Goal: Task Accomplishment & Management: Use online tool/utility

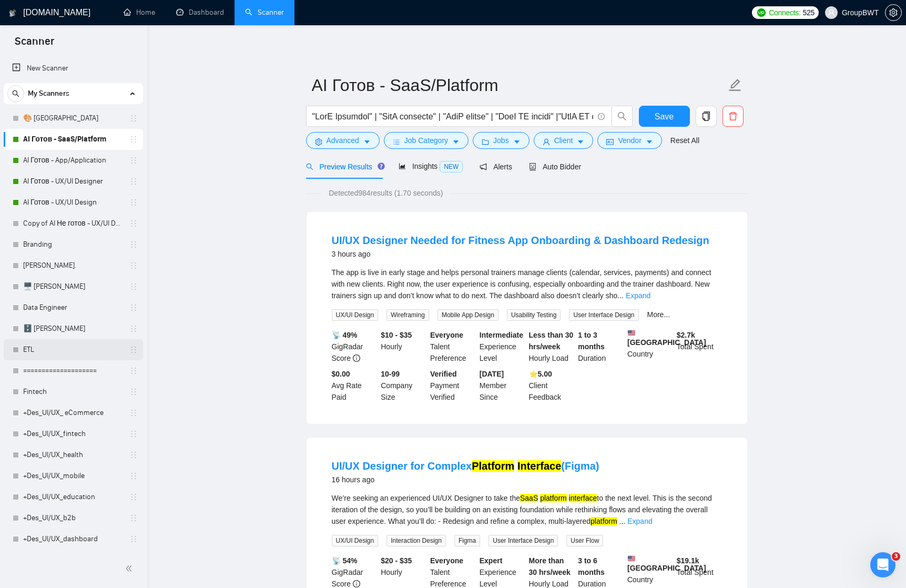
click at [33, 343] on link "ETL" at bounding box center [73, 349] width 100 height 21
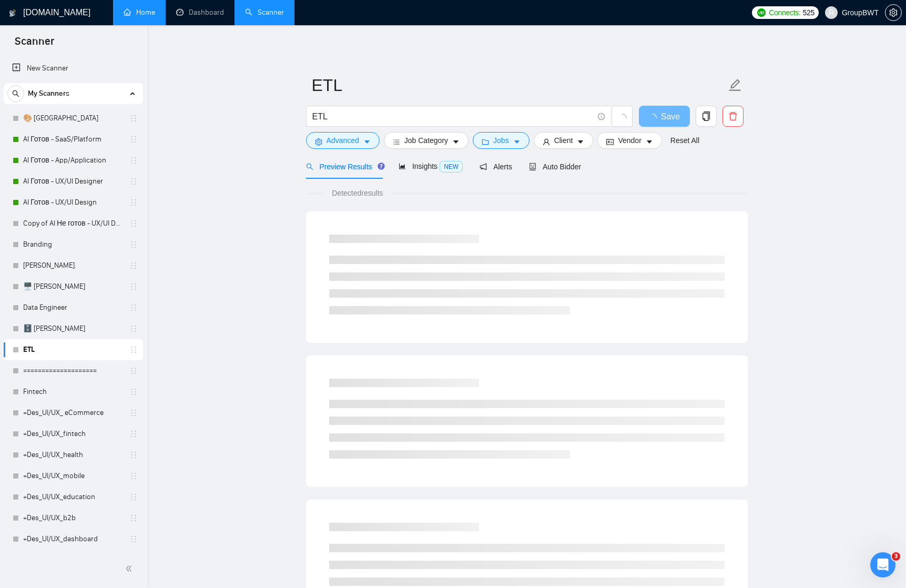
click at [149, 14] on link "Home" at bounding box center [140, 12] width 32 height 9
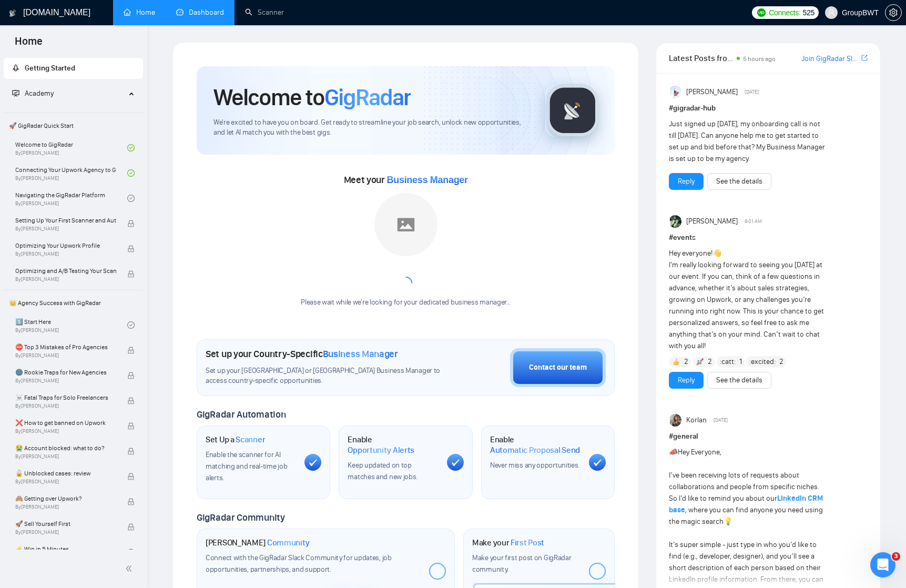
click at [193, 12] on link "Dashboard" at bounding box center [200, 12] width 48 height 9
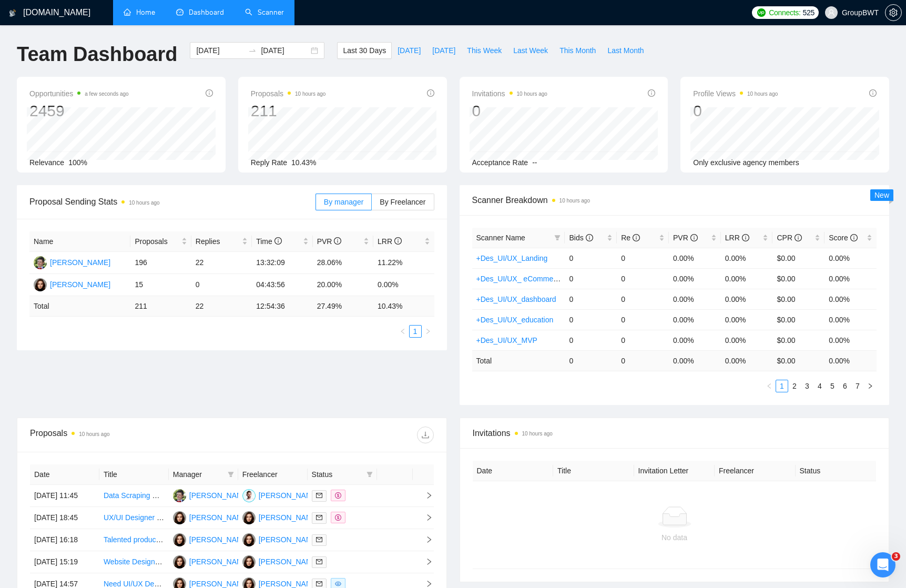
click at [269, 13] on link "Scanner" at bounding box center [264, 12] width 39 height 9
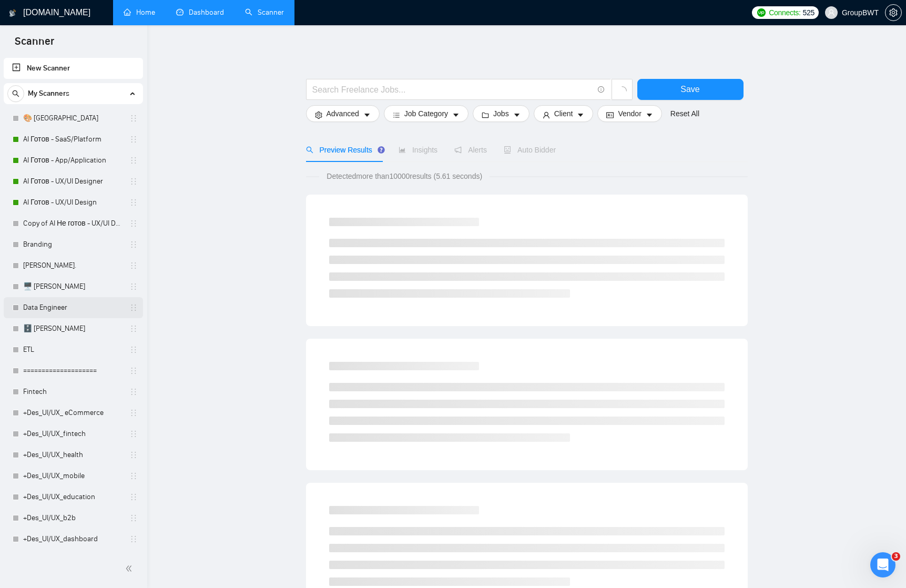
click at [52, 306] on link "Data Engineer" at bounding box center [73, 307] width 100 height 21
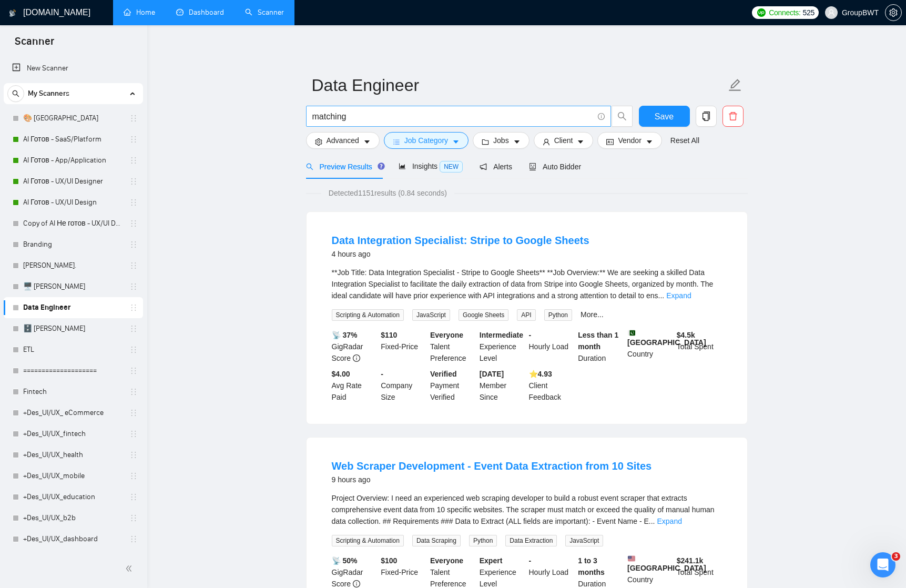
click at [356, 115] on input "matching" at bounding box center [452, 116] width 281 height 13
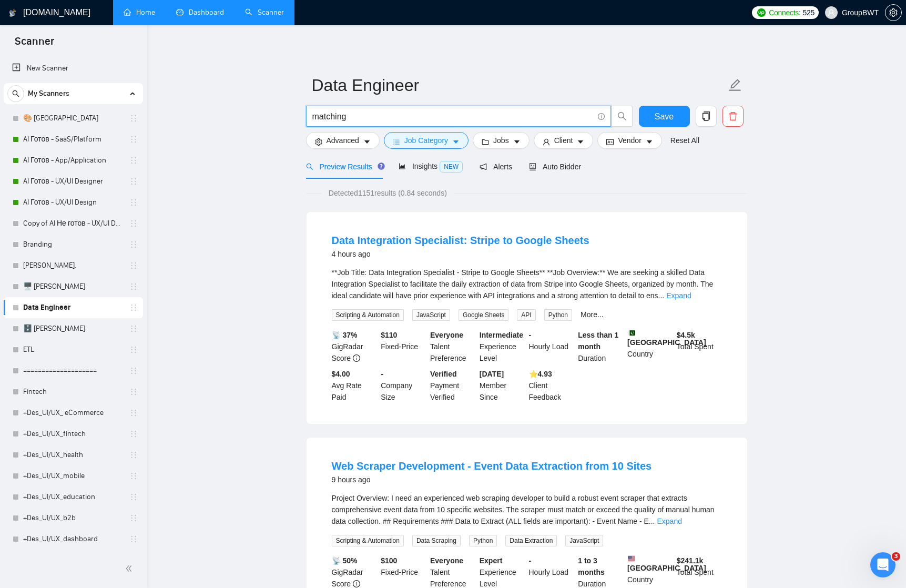
click at [356, 115] on input "matching" at bounding box center [452, 116] width 281 height 13
type input "Ф"
type input "APi"
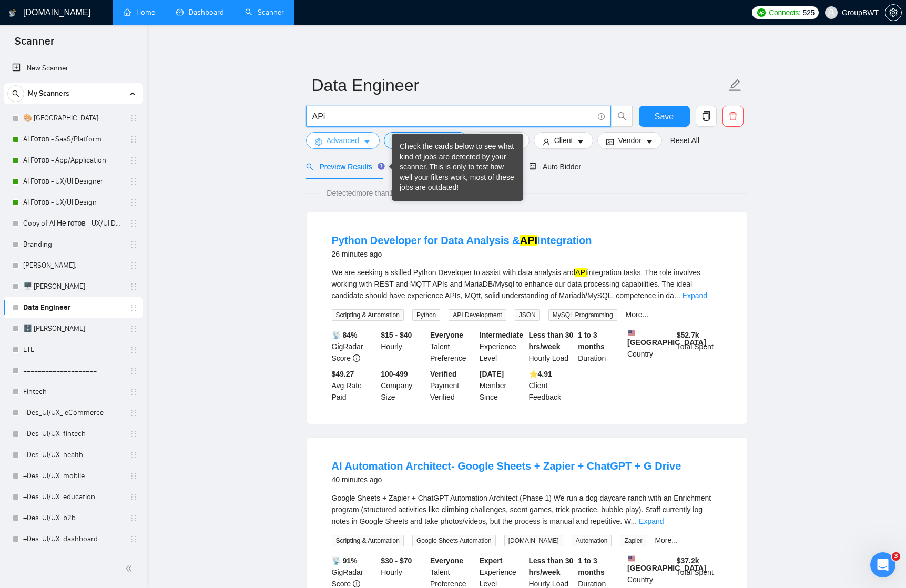
click at [361, 141] on button "Advanced" at bounding box center [343, 140] width 74 height 17
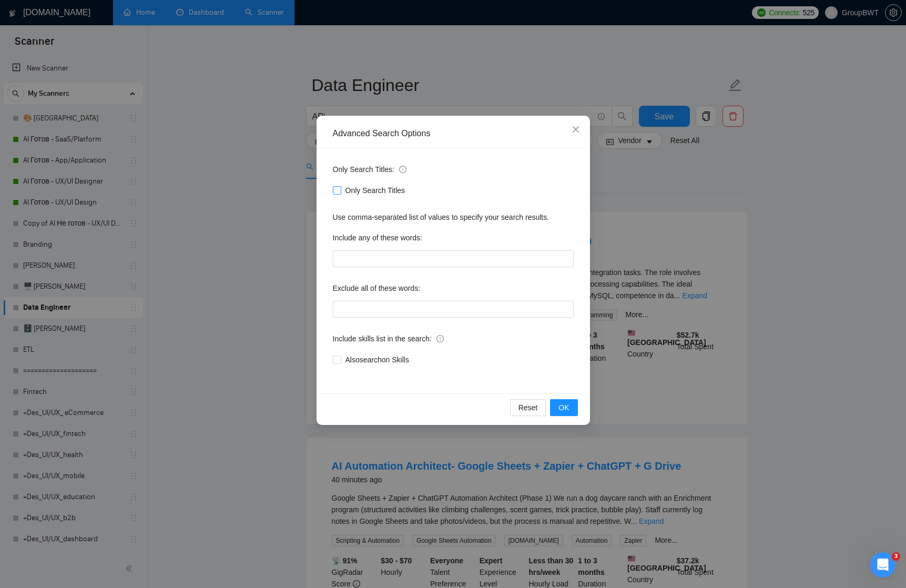
click at [339, 187] on input "Only Search Titles" at bounding box center [336, 189] width 7 height 7
checkbox input "true"
click at [563, 409] on span "OK" at bounding box center [563, 408] width 11 height 12
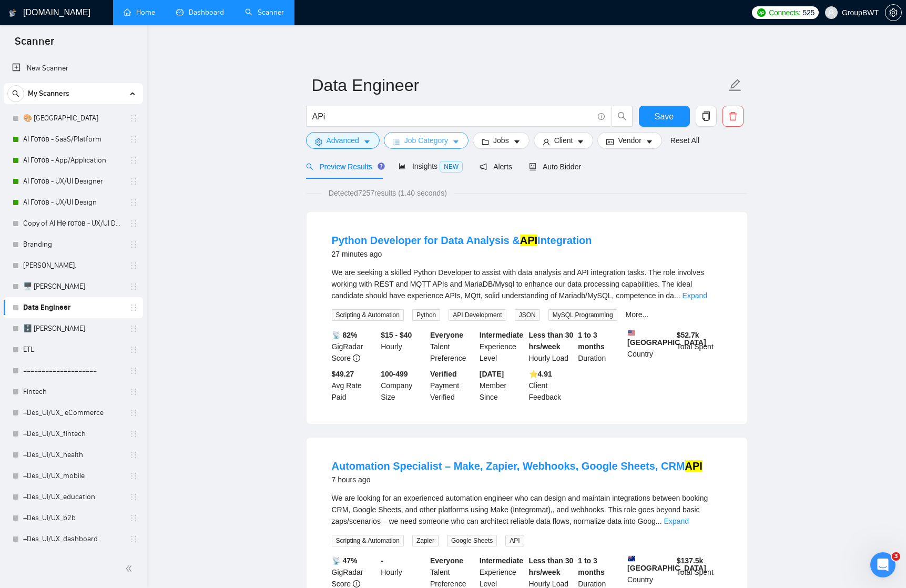
click at [458, 139] on icon "caret-down" at bounding box center [455, 141] width 7 height 7
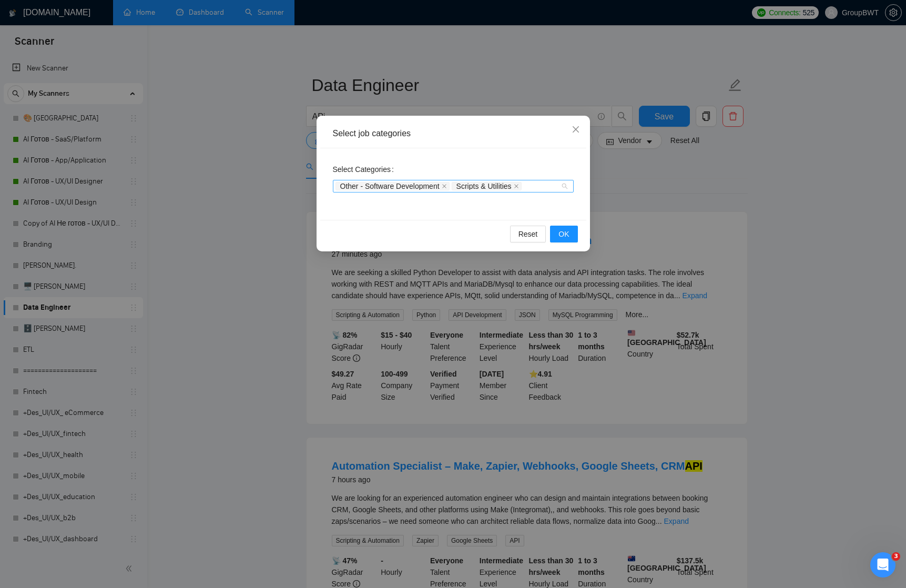
click at [554, 181] on div "Other - Software Development Scripts & Utilities" at bounding box center [447, 186] width 225 height 11
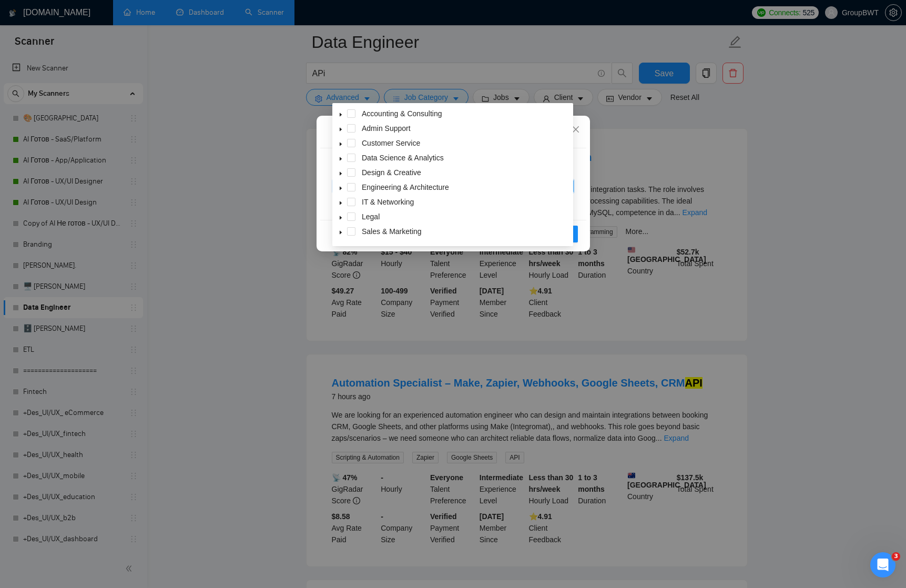
click at [340, 158] on icon "caret-down" at bounding box center [341, 159] width 2 height 4
click at [369, 173] on div "AI & Machine Learning" at bounding box center [452, 173] width 237 height 15
click at [365, 170] on span at bounding box center [364, 172] width 8 height 8
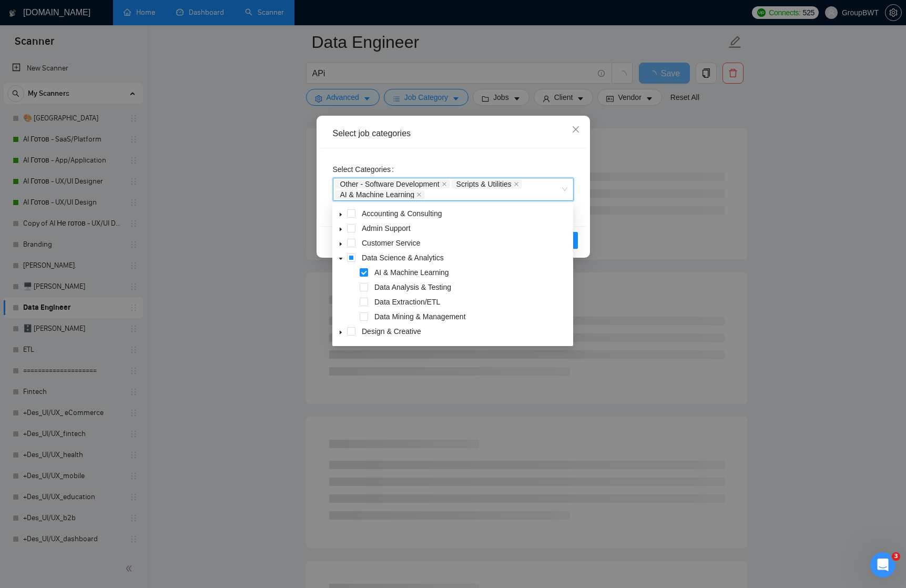
click at [584, 231] on div "Reset OK" at bounding box center [453, 240] width 266 height 28
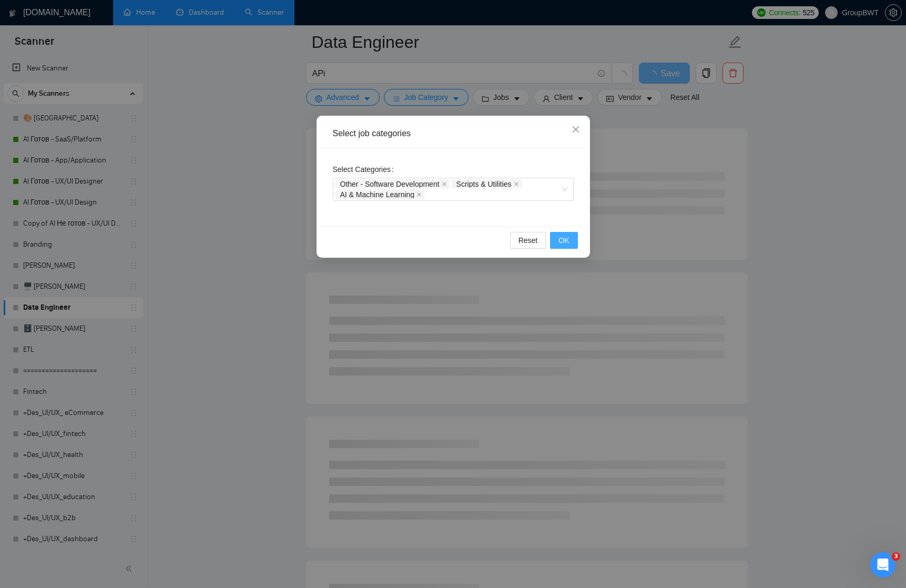
click at [569, 238] on span "OK" at bounding box center [563, 240] width 11 height 12
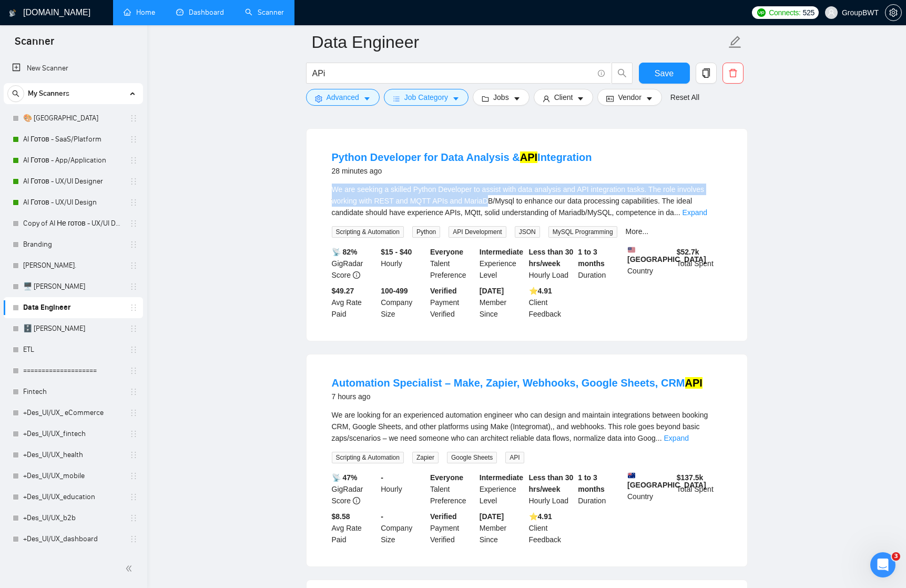
drag, startPoint x: 352, startPoint y: 183, endPoint x: 492, endPoint y: 197, distance: 141.0
click at [492, 197] on div "We are seeking a skilled Python Developer to assist with data analysis and API …" at bounding box center [527, 200] width 390 height 35
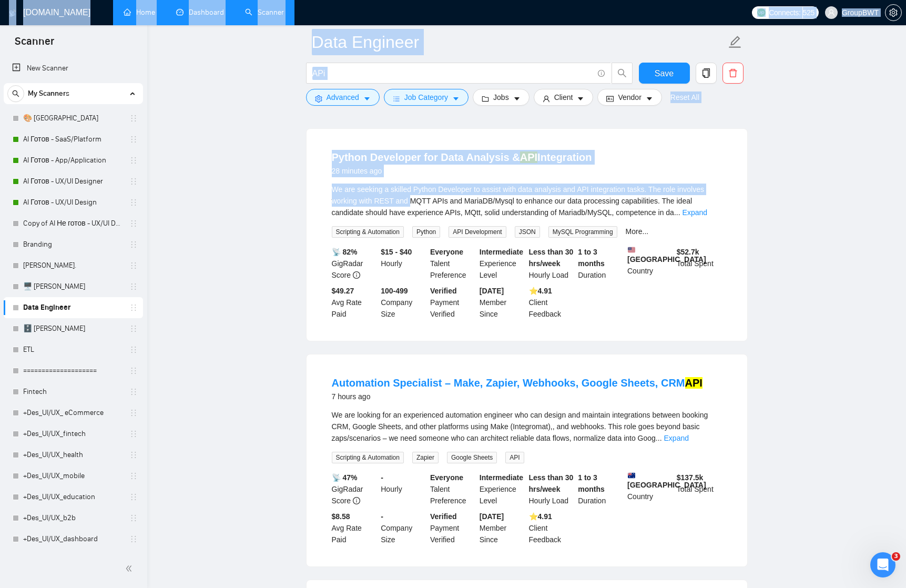
drag, startPoint x: 412, startPoint y: 200, endPoint x: 0, endPoint y: 256, distance: 415.5
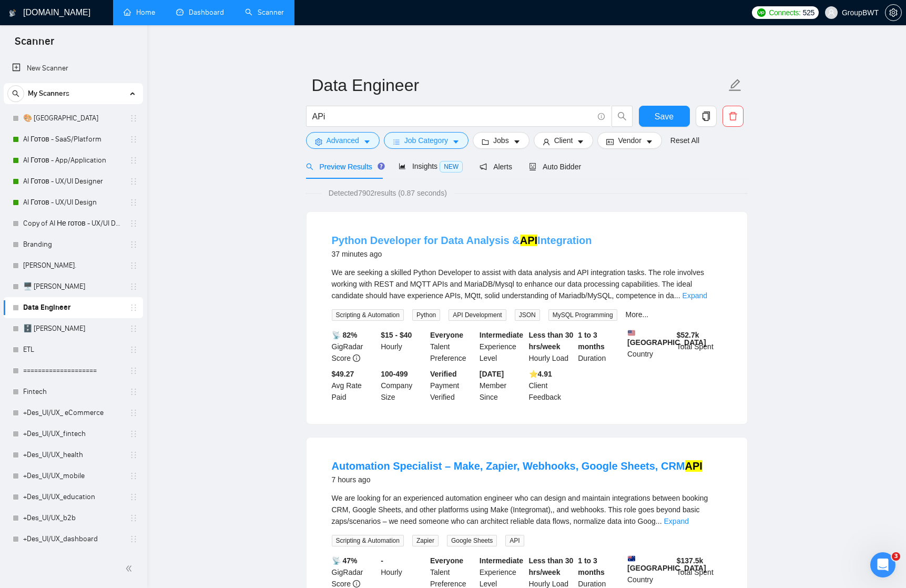
click at [488, 240] on link "Python Developer for Data Analysis & API Integration" at bounding box center [462, 240] width 260 height 12
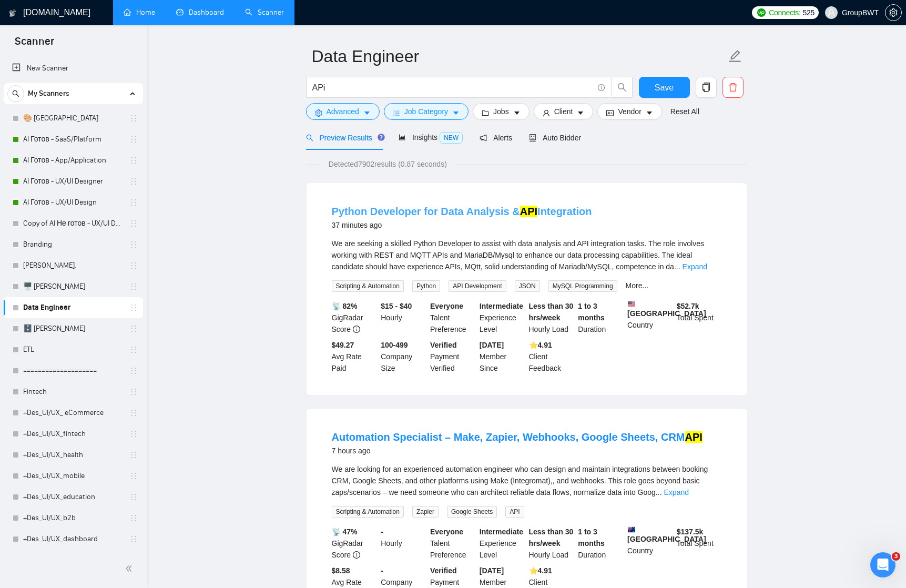
scroll to position [28, 0]
click at [32, 348] on link "ETL" at bounding box center [73, 349] width 100 height 21
click at [359, 87] on input "APi" at bounding box center [452, 88] width 281 height 13
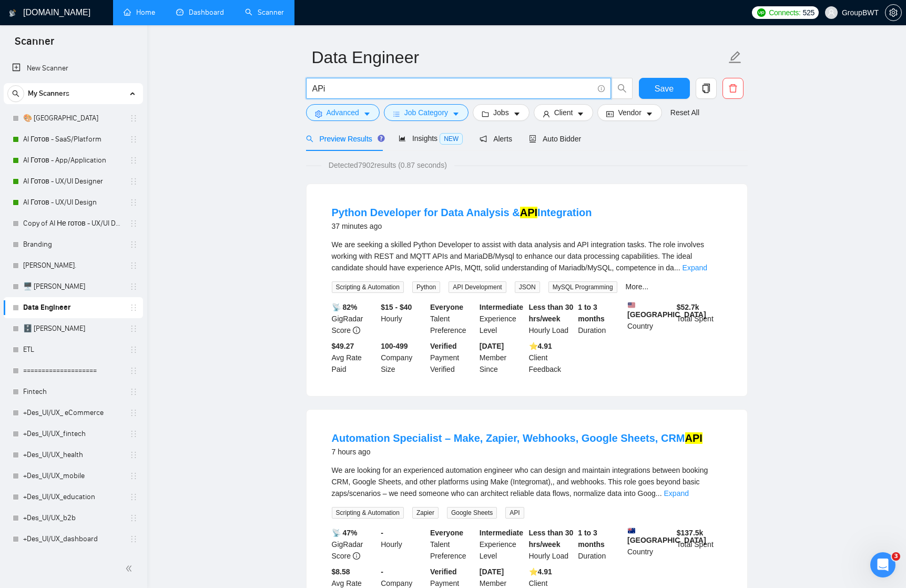
click at [359, 87] on input "APi" at bounding box center [452, 88] width 281 height 13
click at [360, 48] on input "Data Engineer" at bounding box center [519, 57] width 414 height 26
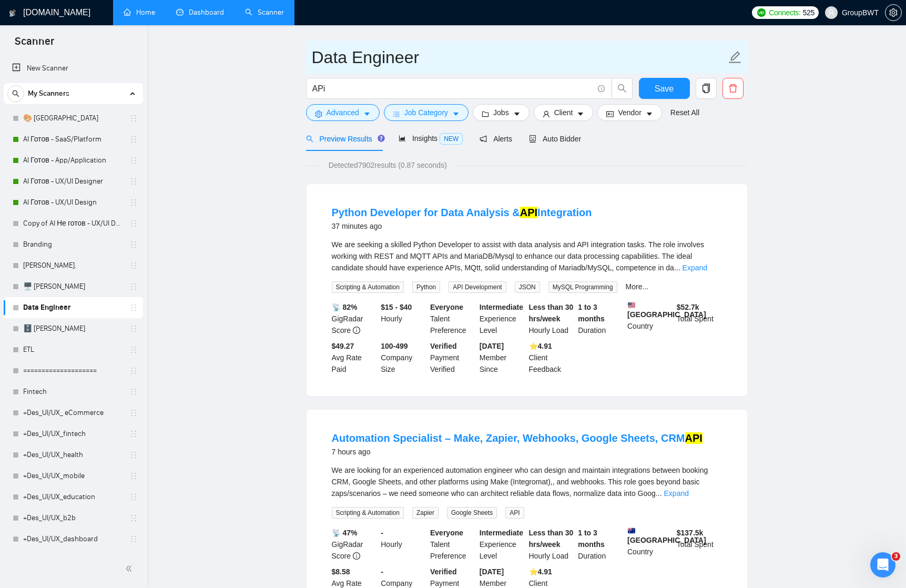
click at [360, 48] on input "Data Engineer" at bounding box center [519, 57] width 414 height 26
paste input "APi"
type input "APi"
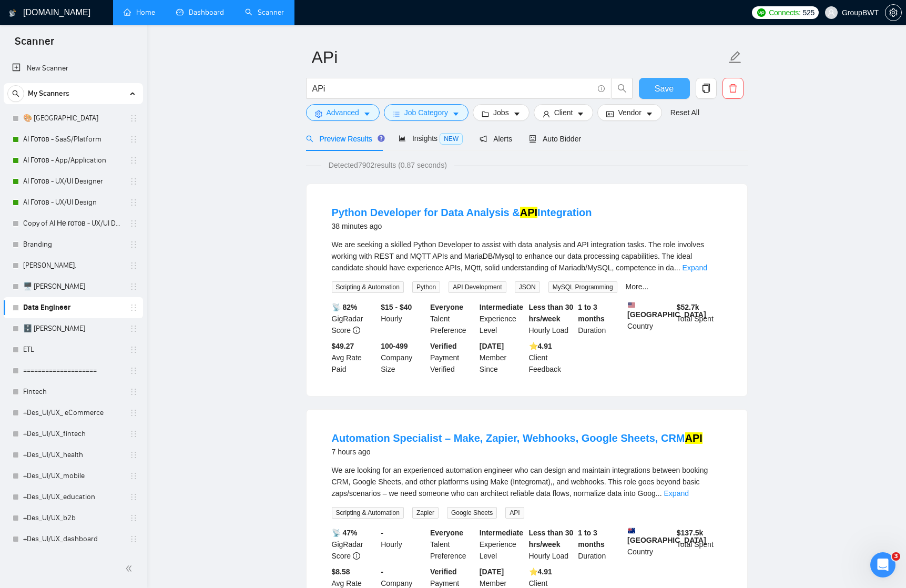
click at [669, 79] on button "Save" at bounding box center [664, 88] width 51 height 21
click at [43, 350] on link "ETL" at bounding box center [73, 349] width 100 height 21
click at [34, 345] on link "ETL" at bounding box center [73, 349] width 100 height 21
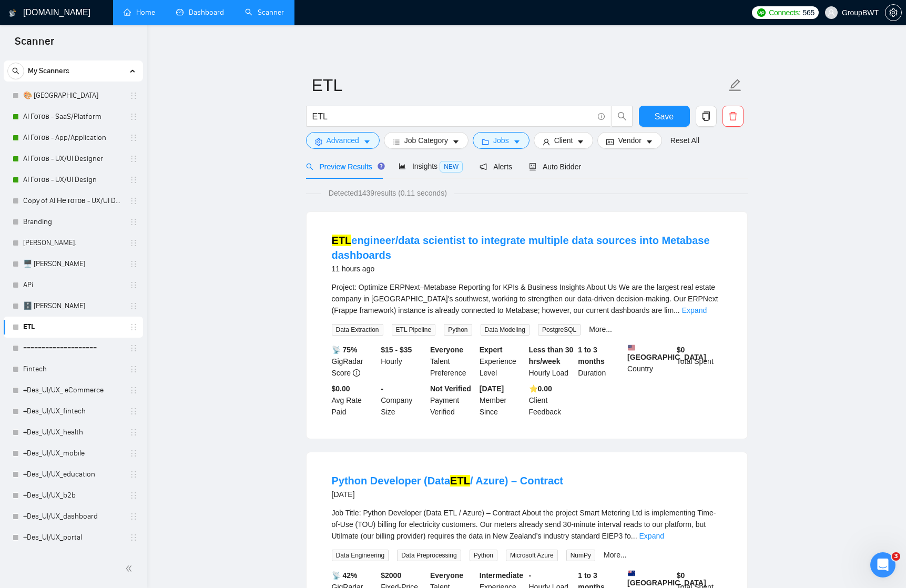
scroll to position [33, 0]
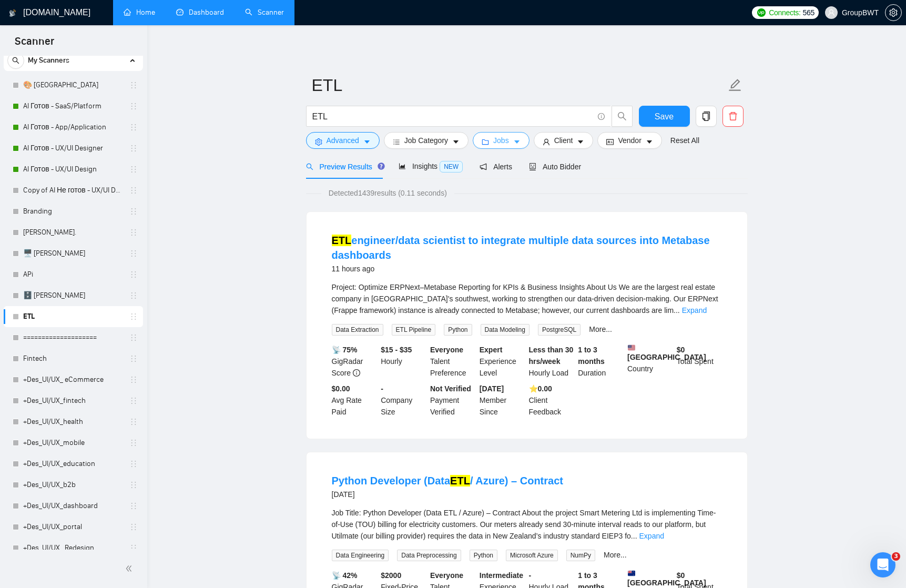
click at [519, 141] on icon "caret-down" at bounding box center [516, 142] width 5 height 3
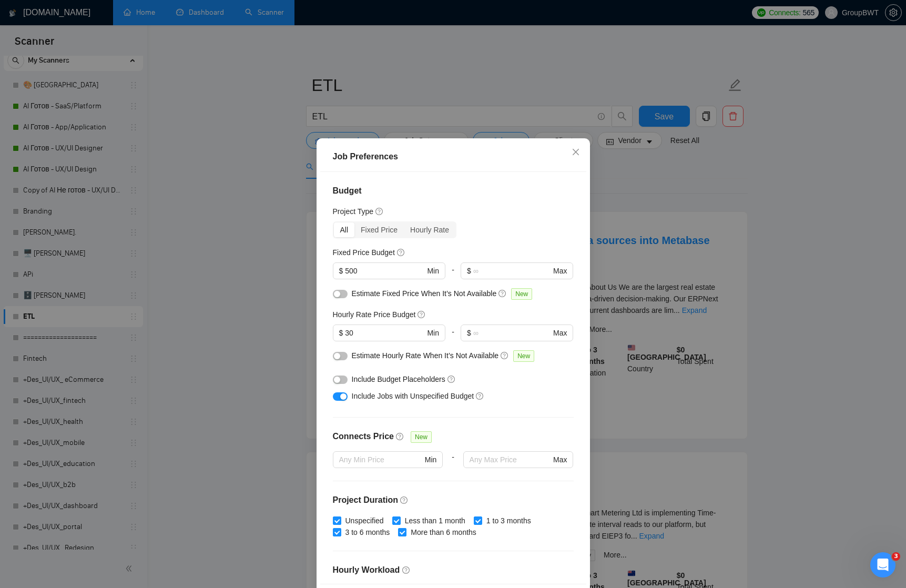
click at [605, 161] on div "Job Preferences Budget Project Type All Fixed Price Hourly Rate Fixed Price Bud…" at bounding box center [453, 294] width 906 height 588
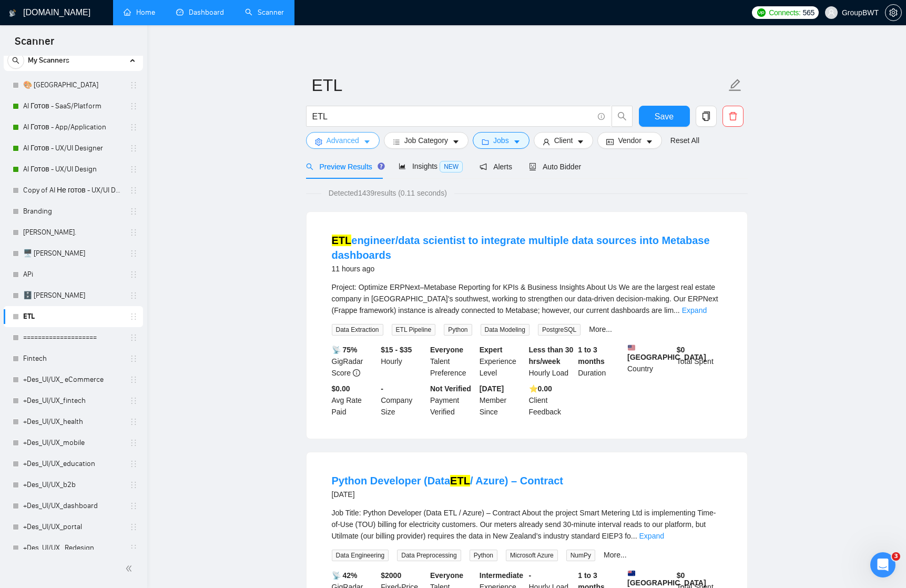
click at [366, 145] on icon "caret-down" at bounding box center [366, 141] width 7 height 7
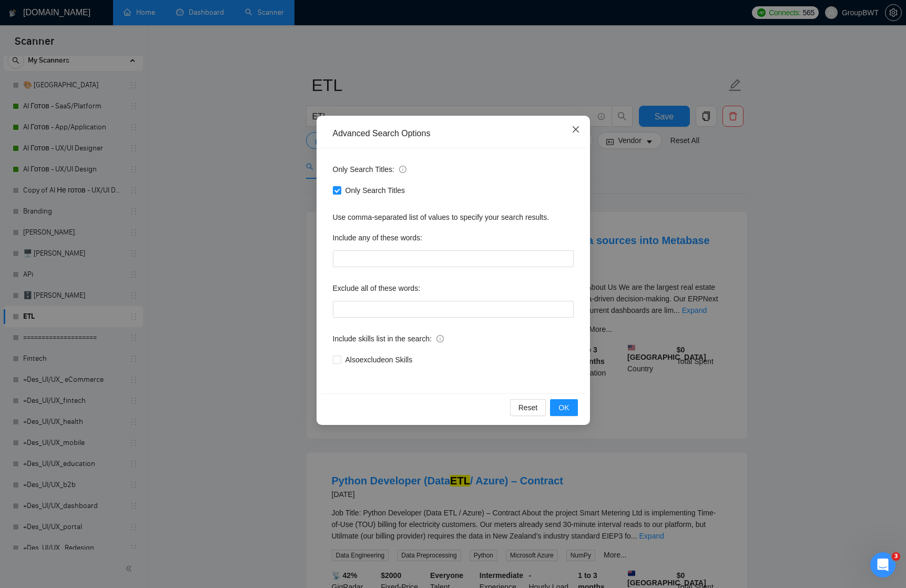
click at [575, 130] on icon "close" at bounding box center [575, 129] width 6 height 6
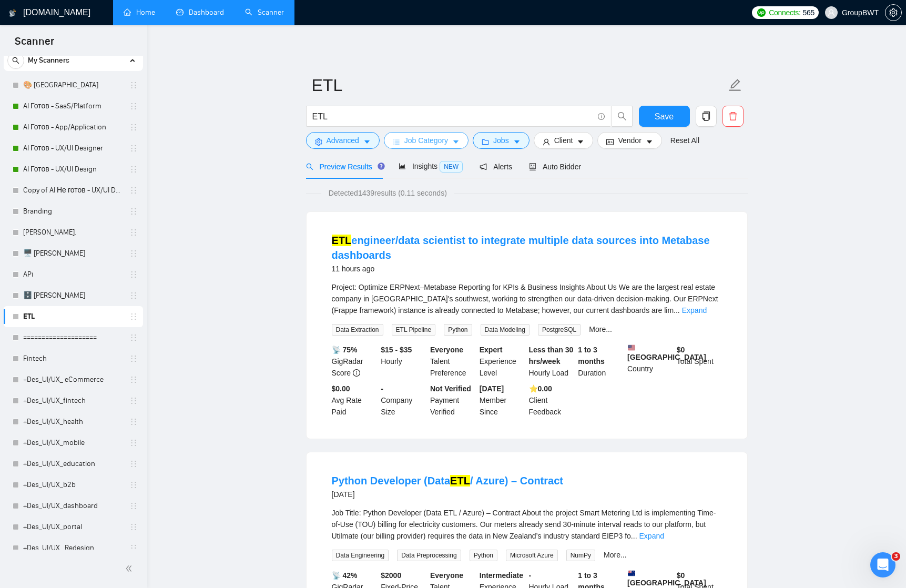
click at [448, 139] on span "Job Category" at bounding box center [426, 141] width 44 height 12
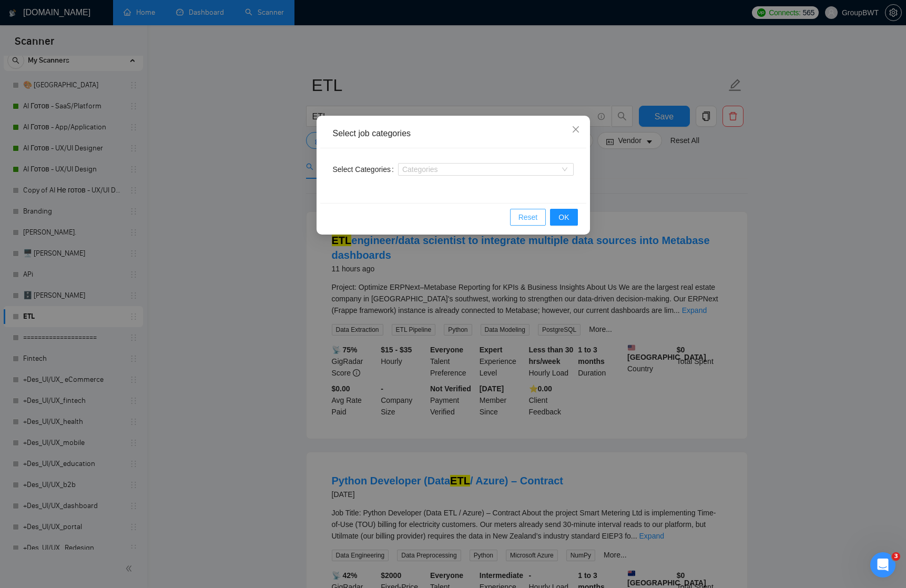
click at [528, 216] on span "Reset" at bounding box center [527, 217] width 19 height 12
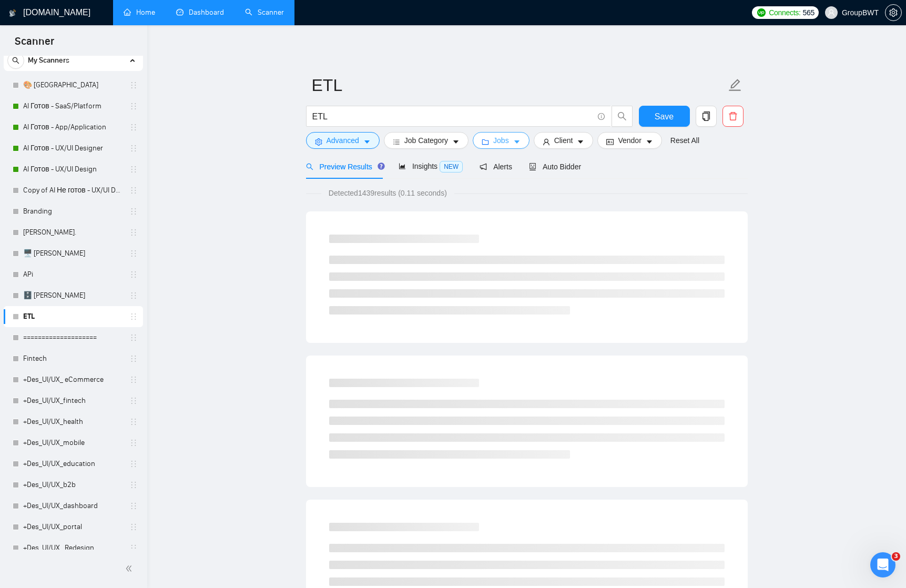
click at [520, 138] on icon "caret-down" at bounding box center [516, 141] width 7 height 7
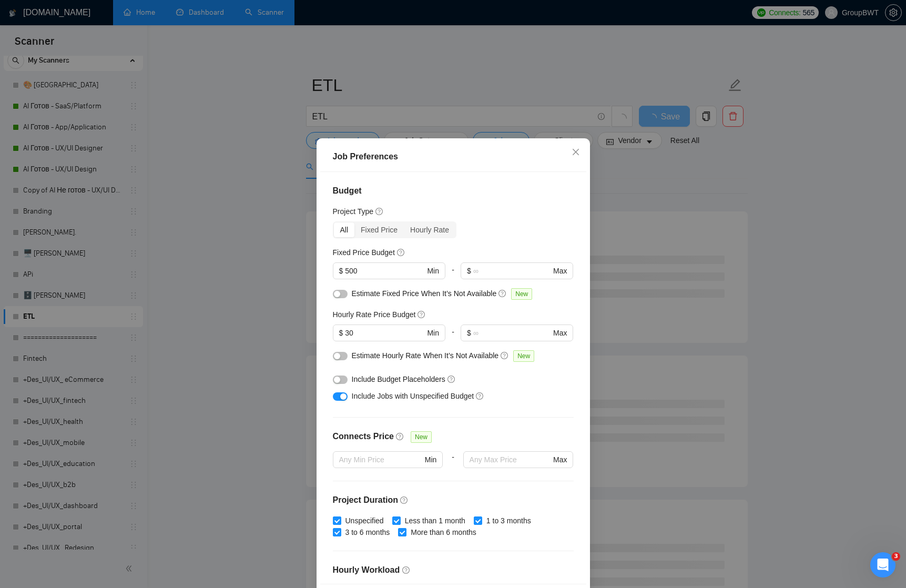
click at [645, 179] on div "Job Preferences Budget Project Type All Fixed Price Hourly Rate Fixed Price Bud…" at bounding box center [453, 294] width 906 height 588
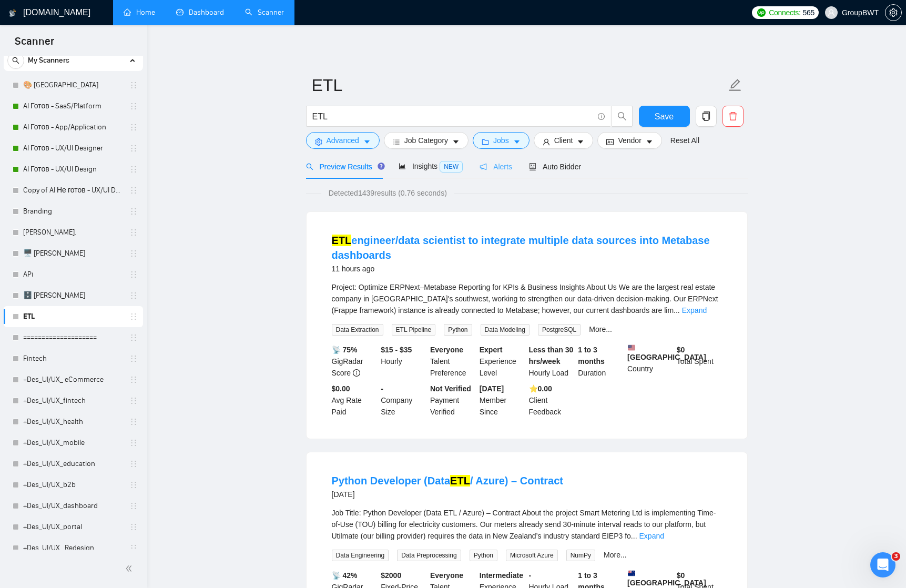
scroll to position [0, 0]
click at [560, 166] on span "Auto Bidder" at bounding box center [555, 166] width 52 height 8
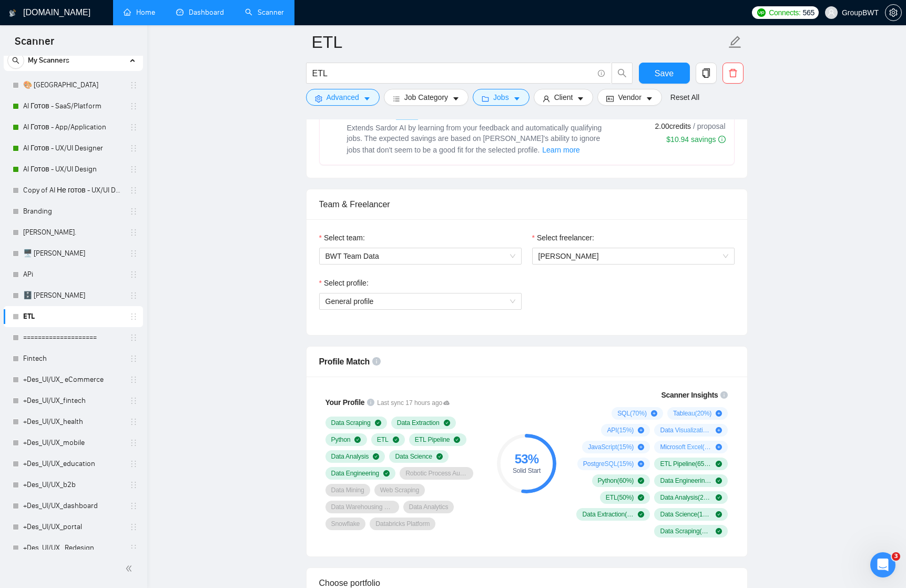
scroll to position [467, 0]
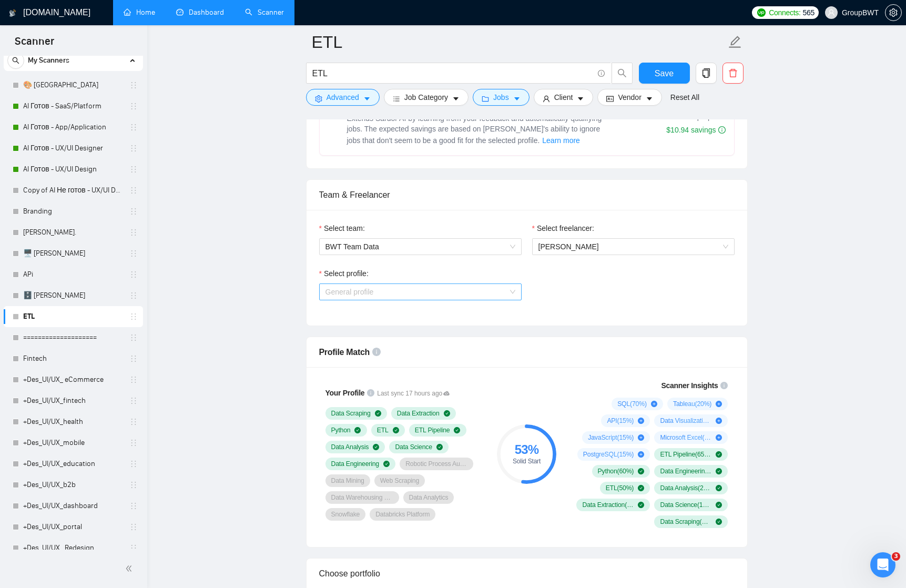
click at [486, 289] on span "General profile" at bounding box center [420, 292] width 190 height 16
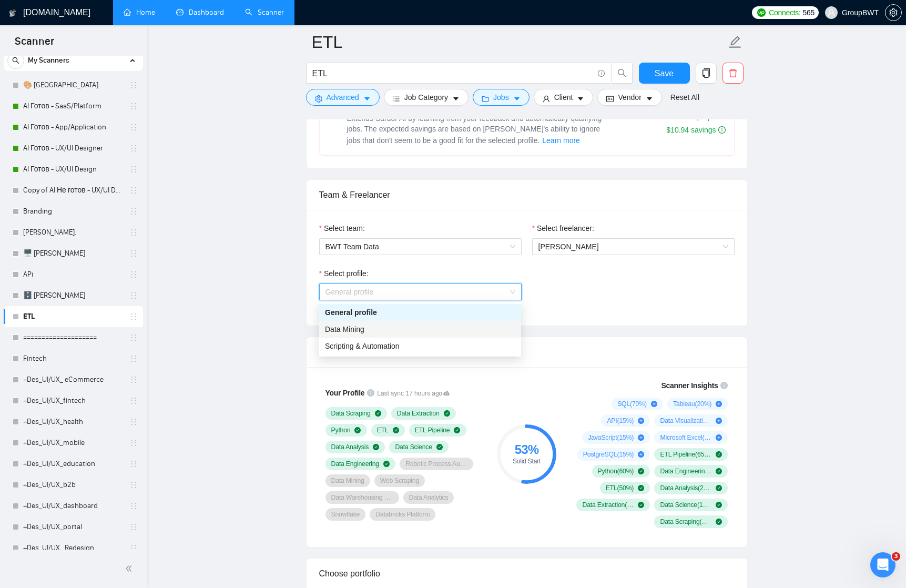
click at [453, 328] on div "Data Mining" at bounding box center [420, 329] width 190 height 12
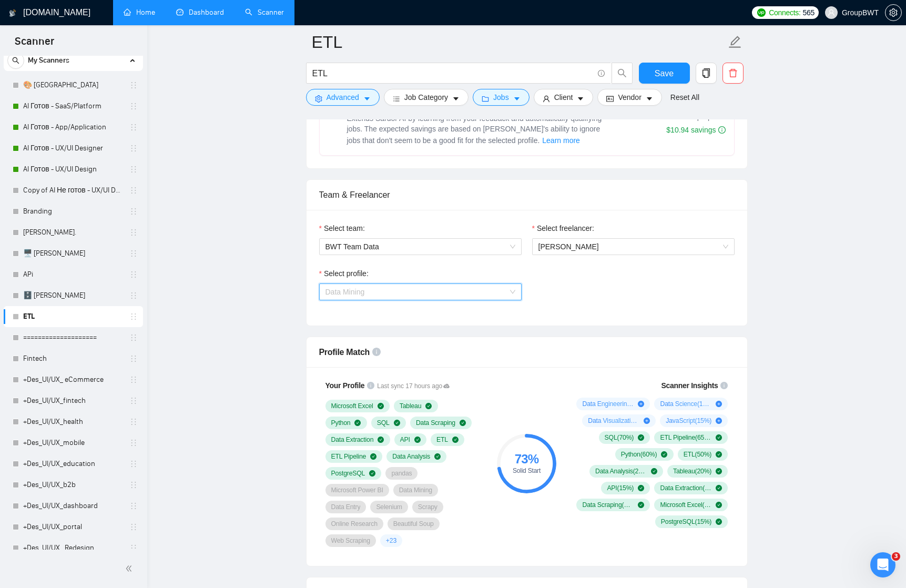
click at [515, 293] on span "Data Mining" at bounding box center [420, 292] width 190 height 16
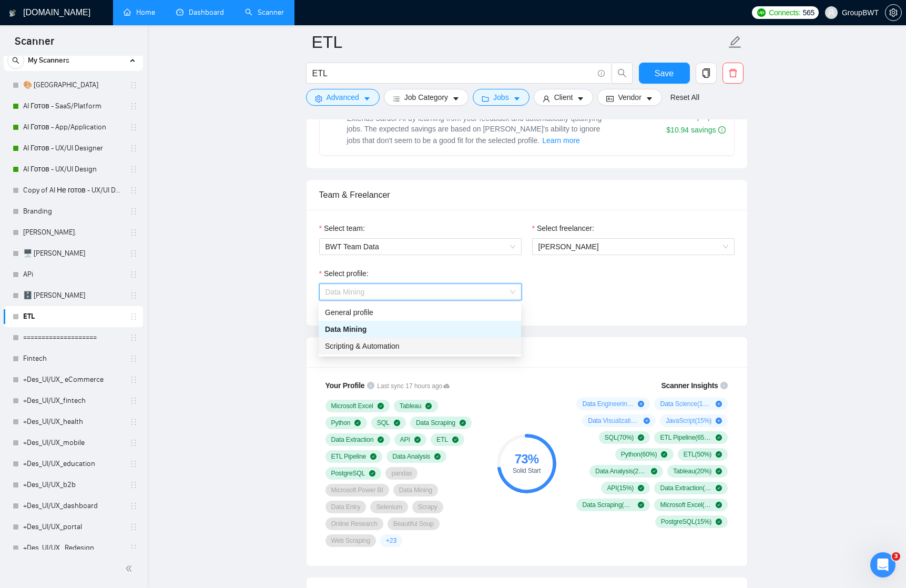
click at [472, 344] on div "Scripting & Automation" at bounding box center [420, 346] width 190 height 12
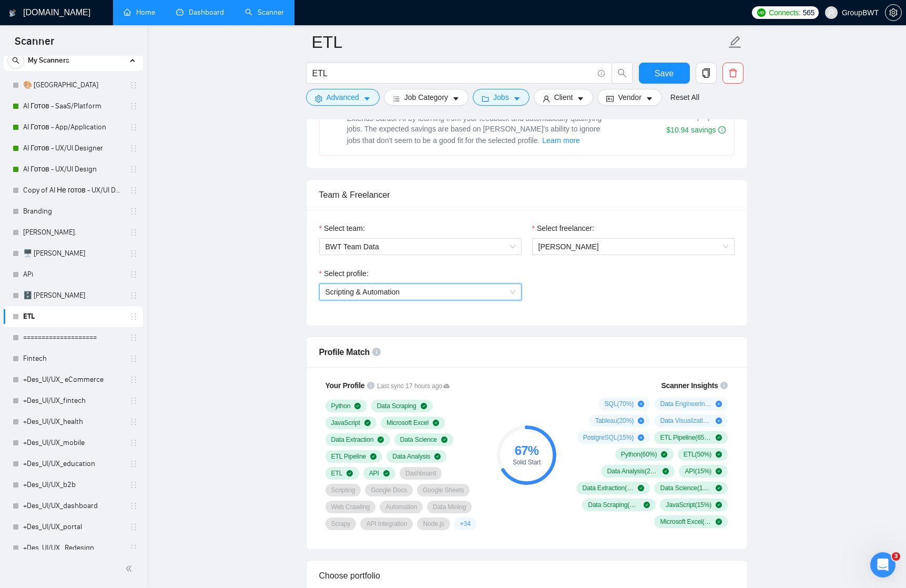
click at [509, 288] on span "Scripting & Automation" at bounding box center [420, 292] width 190 height 16
click at [469, 329] on div "Data Mining" at bounding box center [420, 329] width 190 height 12
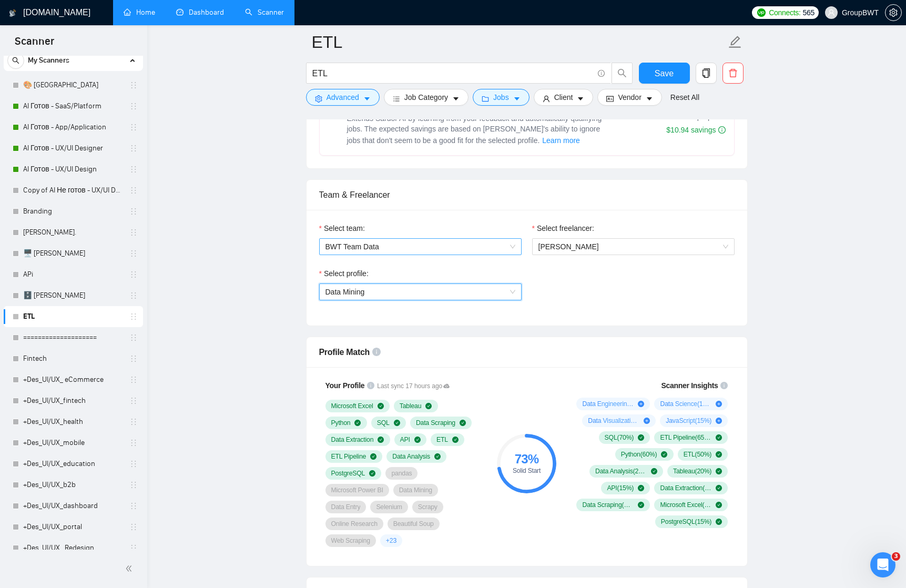
click at [514, 248] on span "BWT Team Data" at bounding box center [420, 247] width 190 height 16
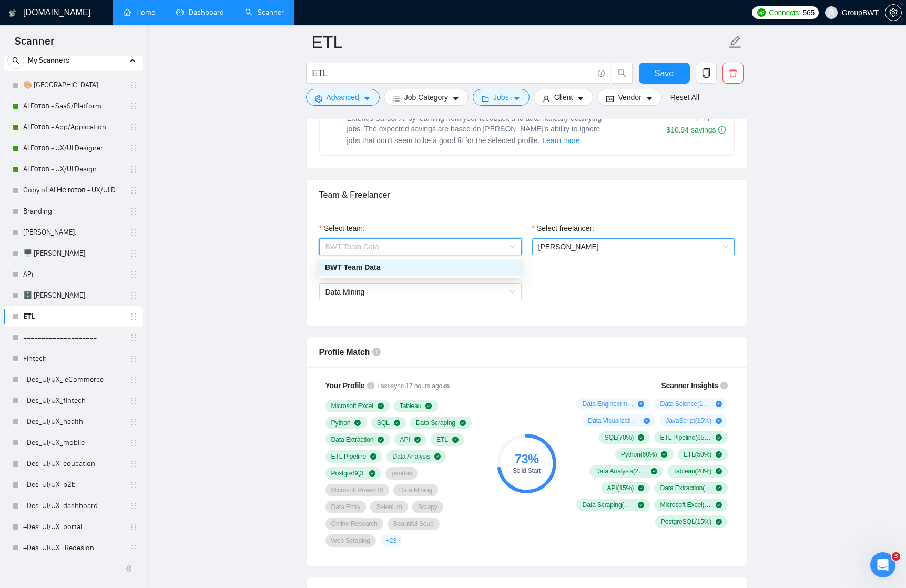
click at [573, 244] on span "[PERSON_NAME]" at bounding box center [568, 246] width 60 height 8
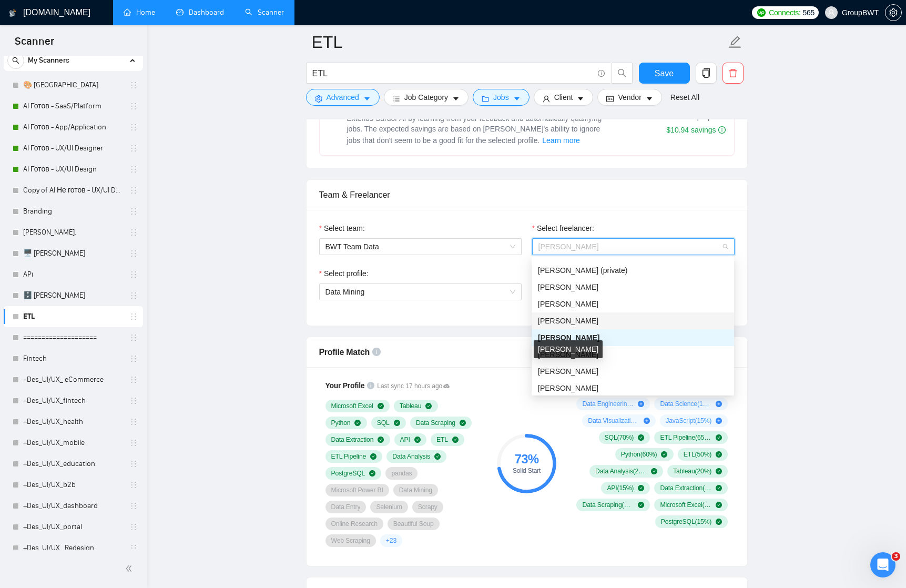
scroll to position [132, 0]
click at [561, 385] on span "[PERSON_NAME]" at bounding box center [568, 387] width 60 height 8
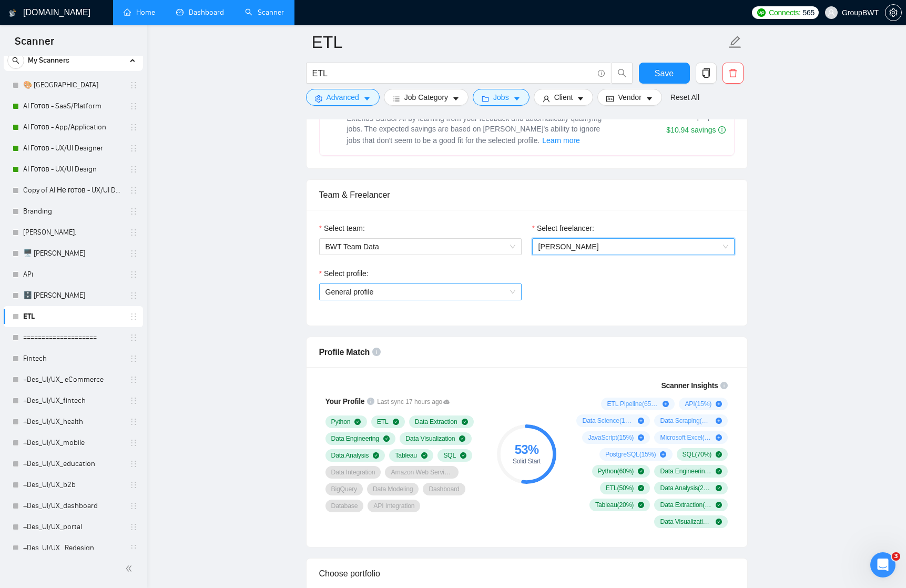
click at [509, 289] on span "General profile" at bounding box center [420, 292] width 190 height 16
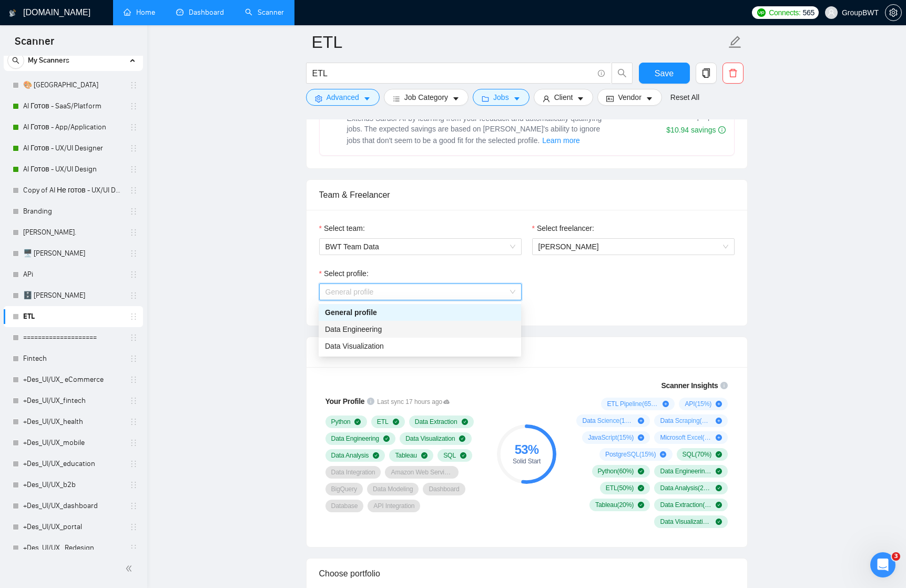
click at [483, 328] on div "Data Engineering" at bounding box center [420, 329] width 190 height 12
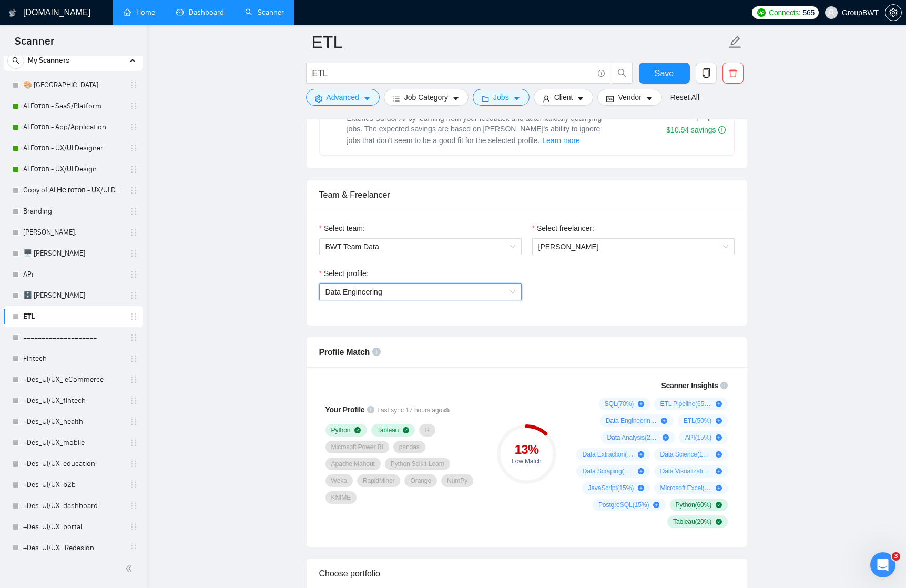
click at [510, 289] on span "Data Engineering" at bounding box center [420, 292] width 190 height 16
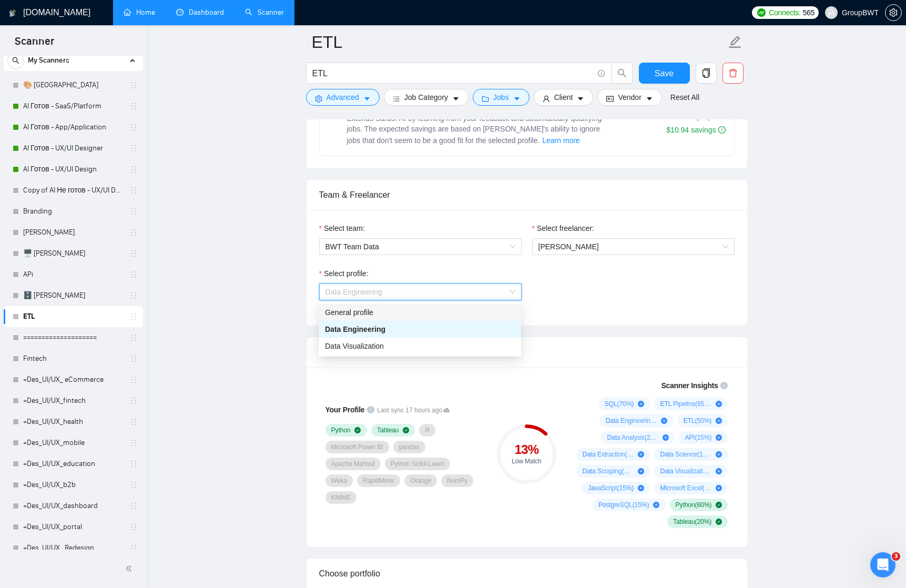
click at [508, 259] on div "Select team: BWT Team Data" at bounding box center [420, 244] width 213 height 45
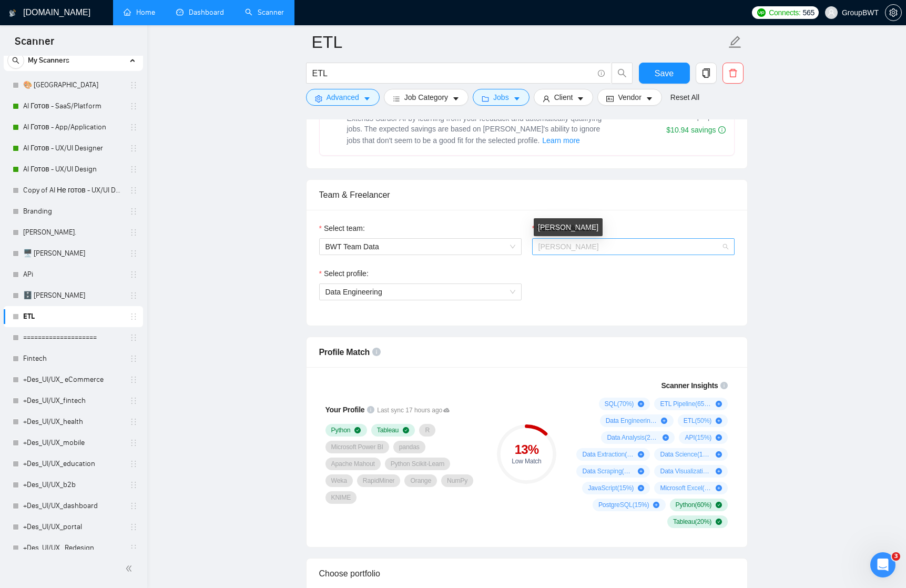
click at [571, 244] on span "[PERSON_NAME]" at bounding box center [568, 246] width 60 height 8
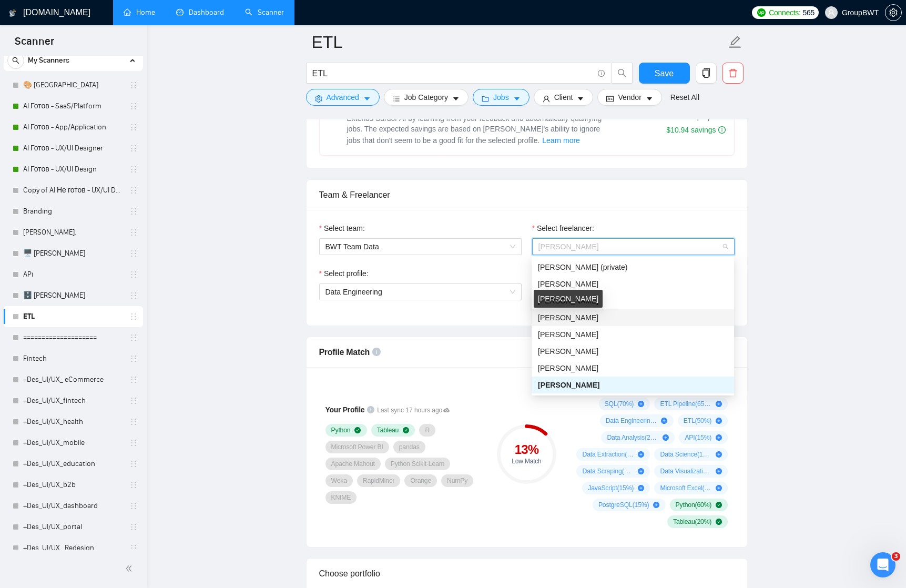
click at [562, 314] on span "[PERSON_NAME]" at bounding box center [568, 317] width 60 height 8
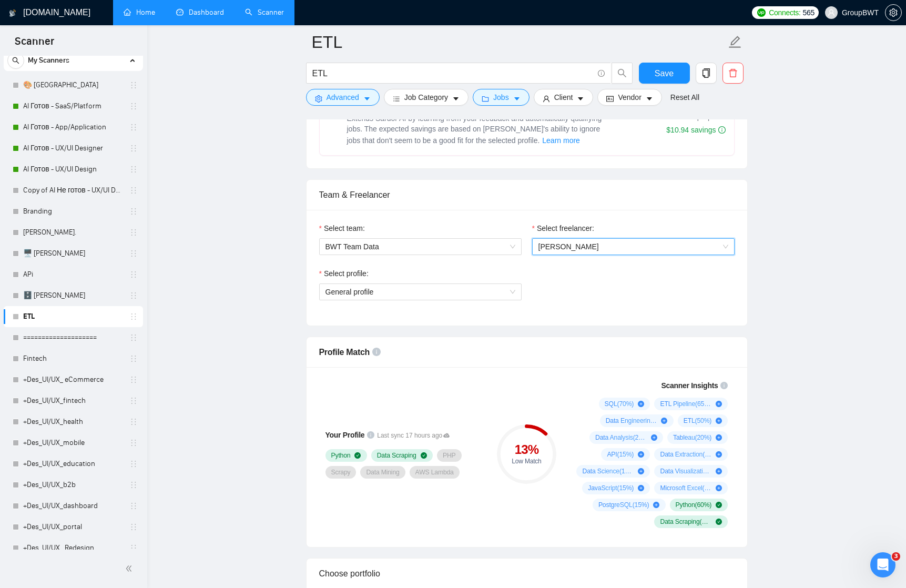
click at [575, 248] on span "[PERSON_NAME]" at bounding box center [633, 247] width 190 height 16
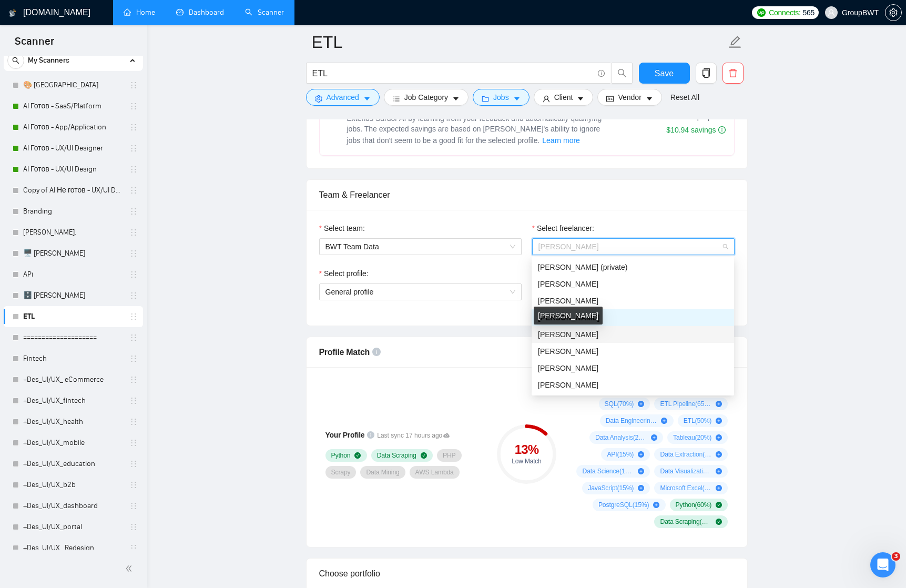
click at [567, 334] on span "[PERSON_NAME]" at bounding box center [568, 334] width 60 height 8
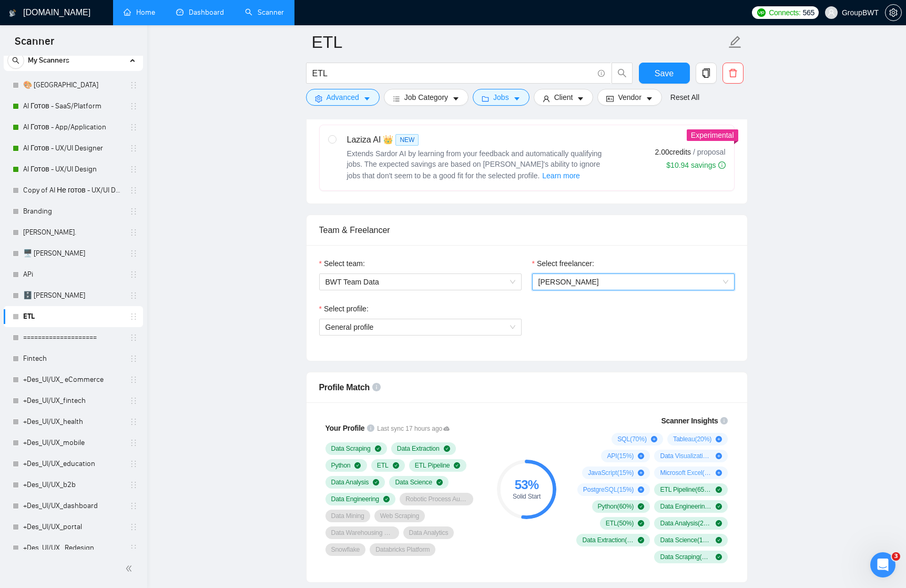
scroll to position [427, 0]
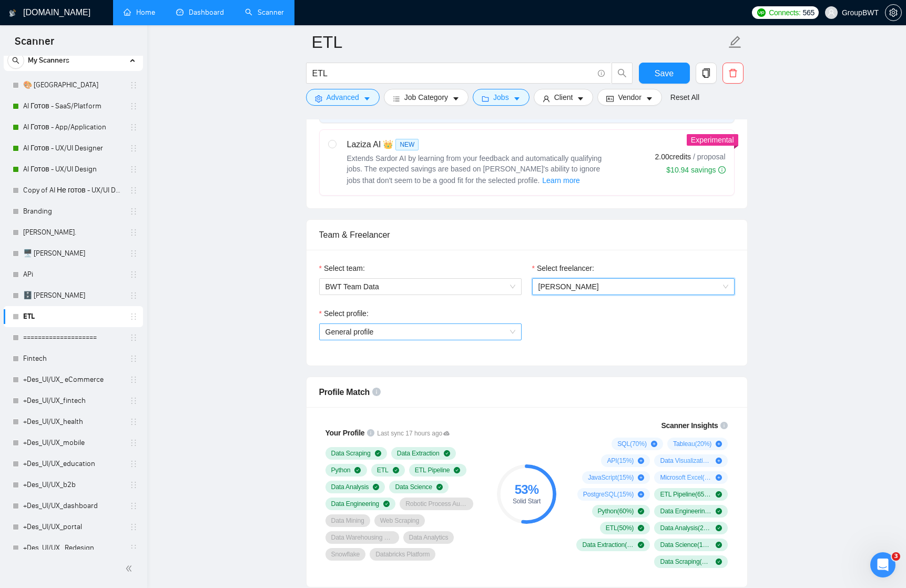
click at [507, 332] on span "General profile" at bounding box center [420, 332] width 190 height 16
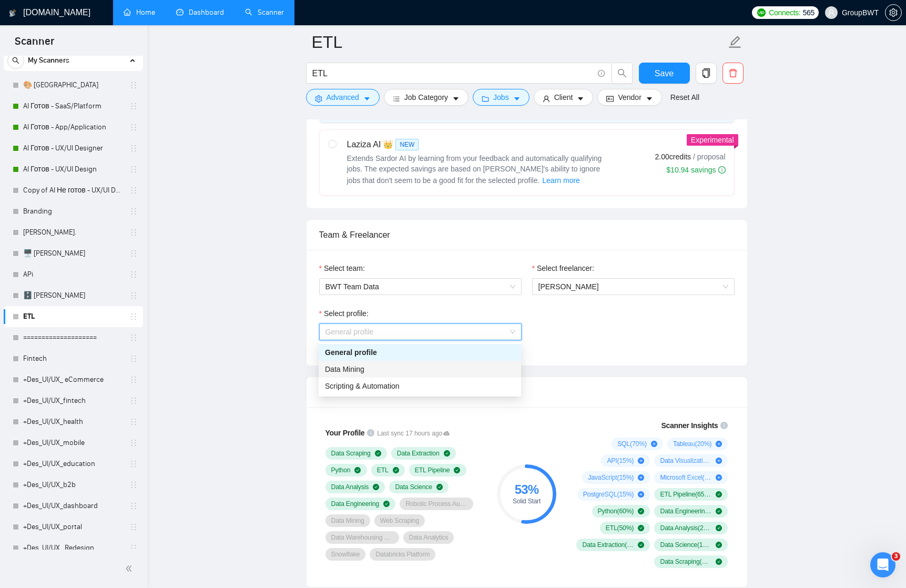
click at [457, 370] on div "Data Mining" at bounding box center [420, 369] width 190 height 12
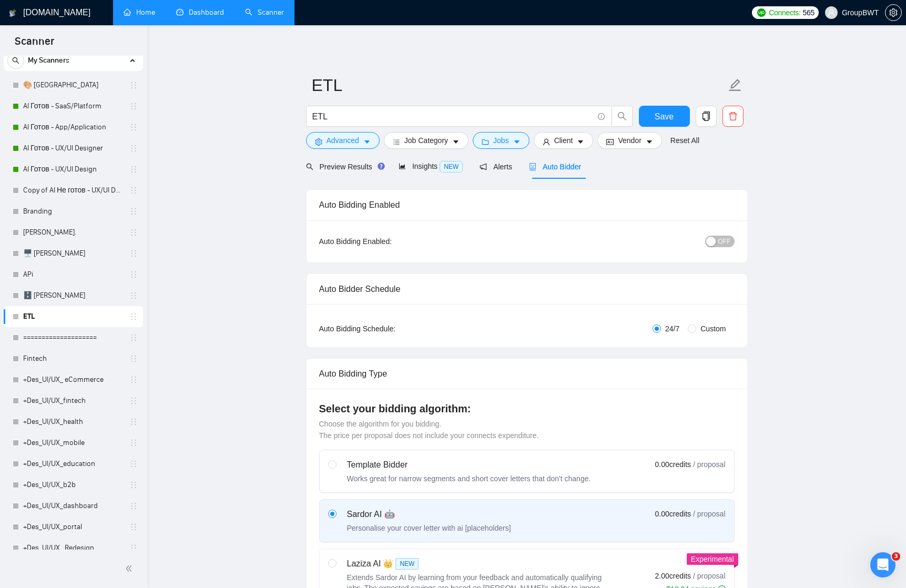
scroll to position [0, 0]
click at [663, 114] on span "Save" at bounding box center [664, 116] width 19 height 13
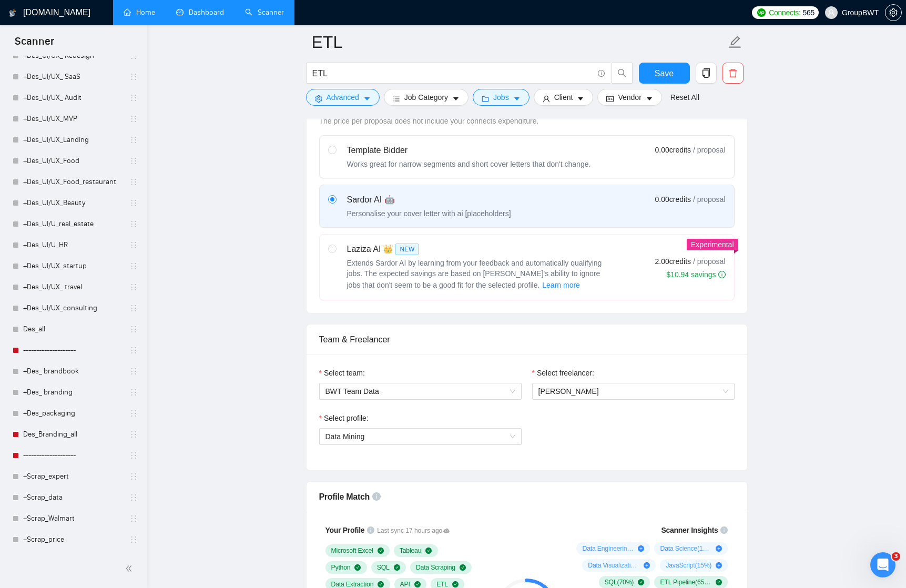
scroll to position [445, 0]
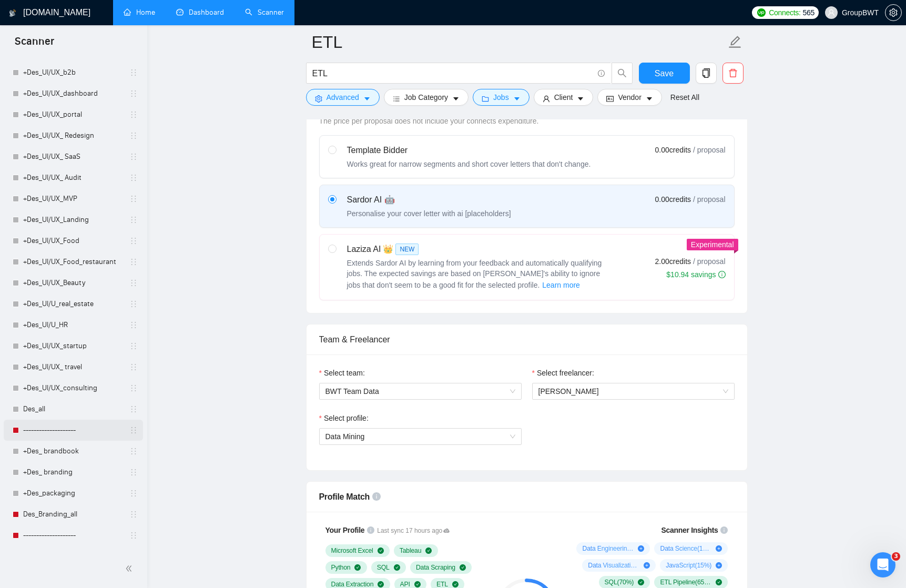
click at [38, 428] on link "--------------------" at bounding box center [73, 430] width 100 height 21
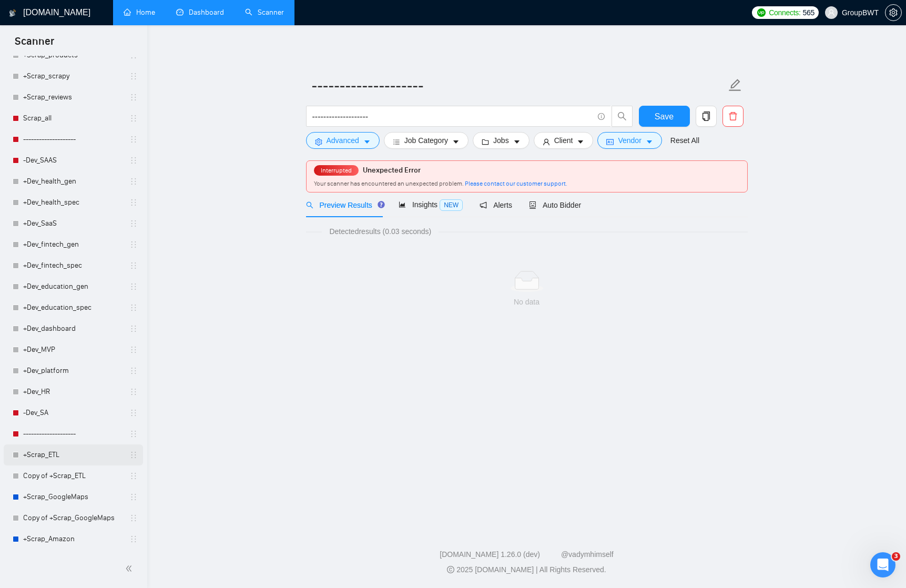
scroll to position [1030, 0]
click at [57, 495] on link "+Scrap_GoogleMaps" at bounding box center [73, 496] width 100 height 21
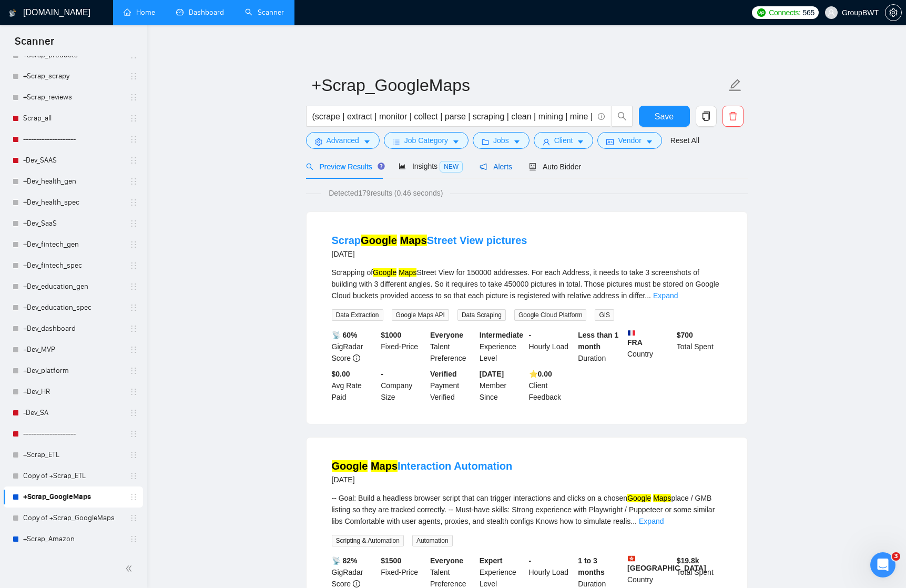
click at [493, 166] on span "Alerts" at bounding box center [495, 166] width 33 height 8
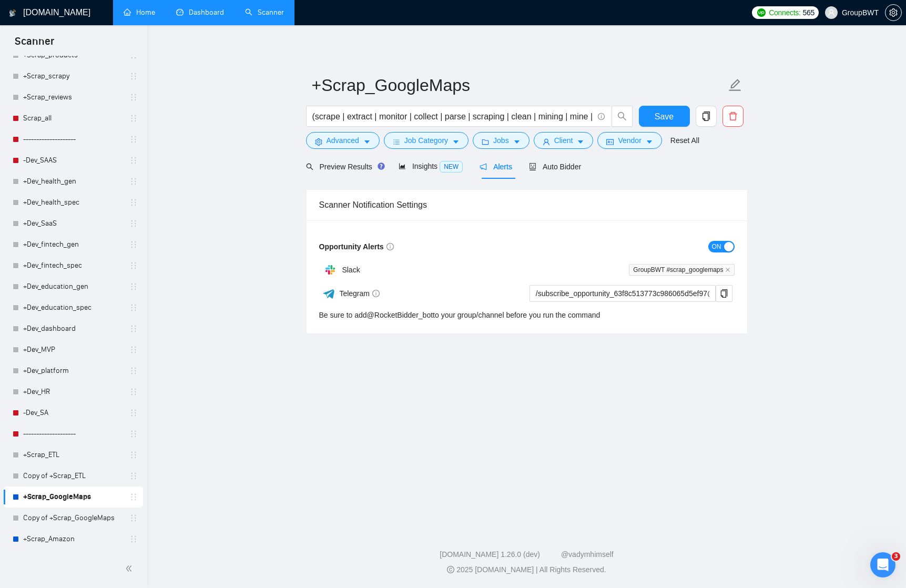
click at [726, 244] on div "button" at bounding box center [728, 246] width 9 height 9
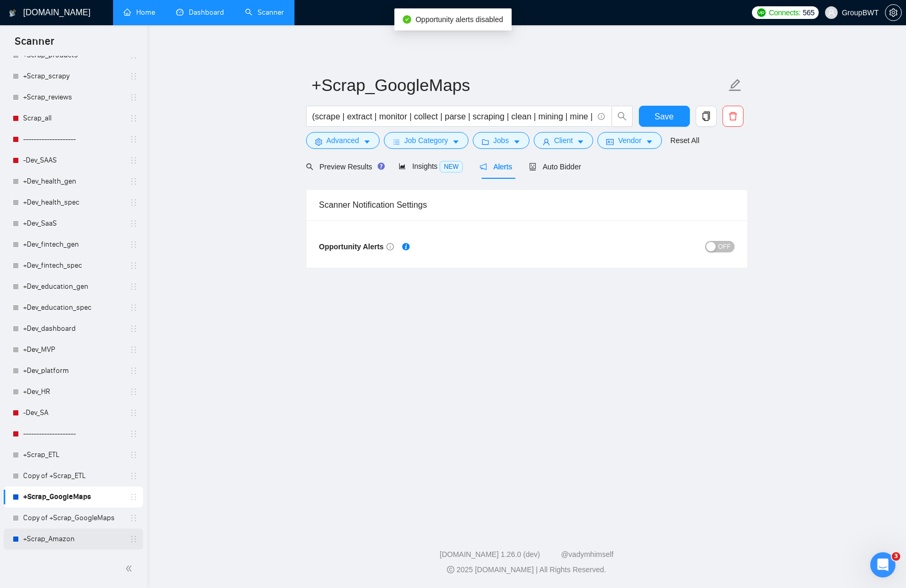
click at [45, 535] on link "+Scrap_Amazon" at bounding box center [73, 538] width 100 height 21
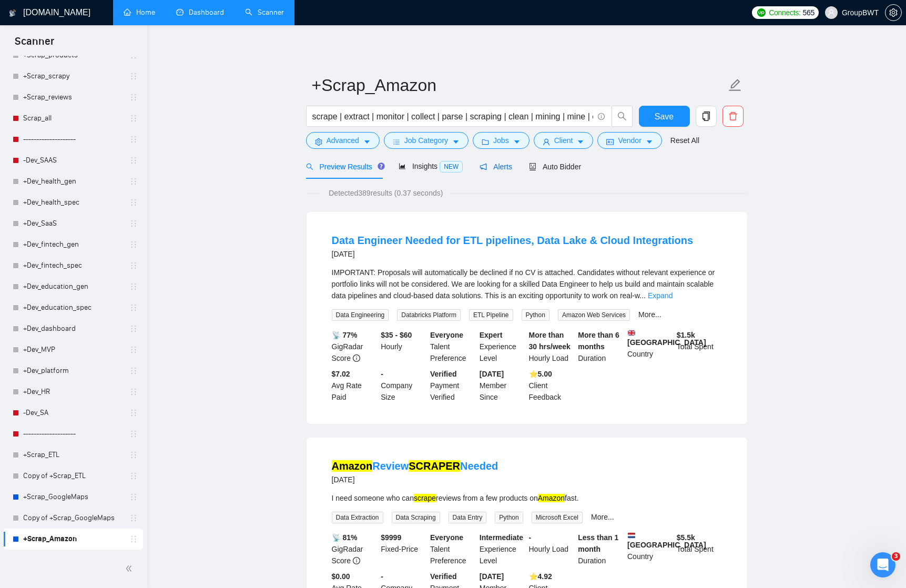
click at [506, 167] on span "Alerts" at bounding box center [495, 166] width 33 height 8
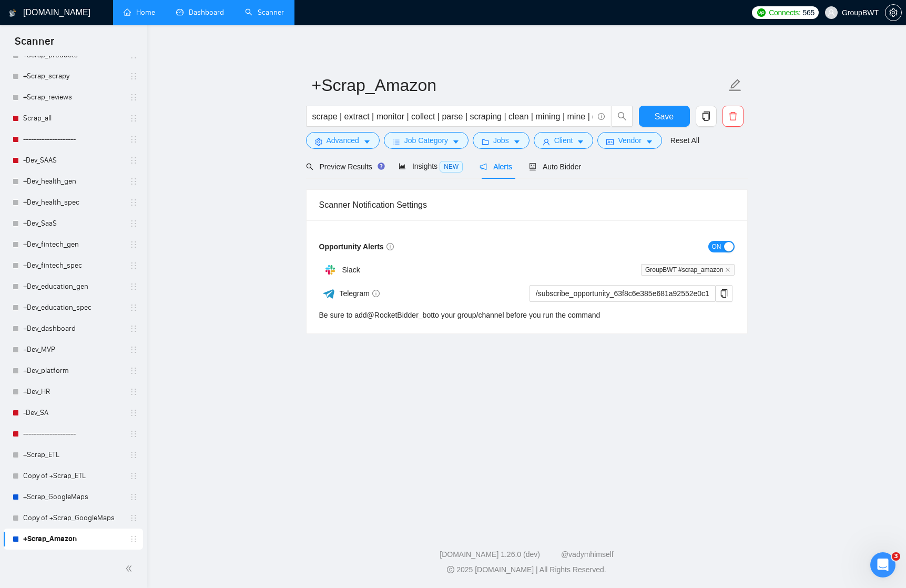
click at [724, 250] on div "button" at bounding box center [728, 246] width 9 height 9
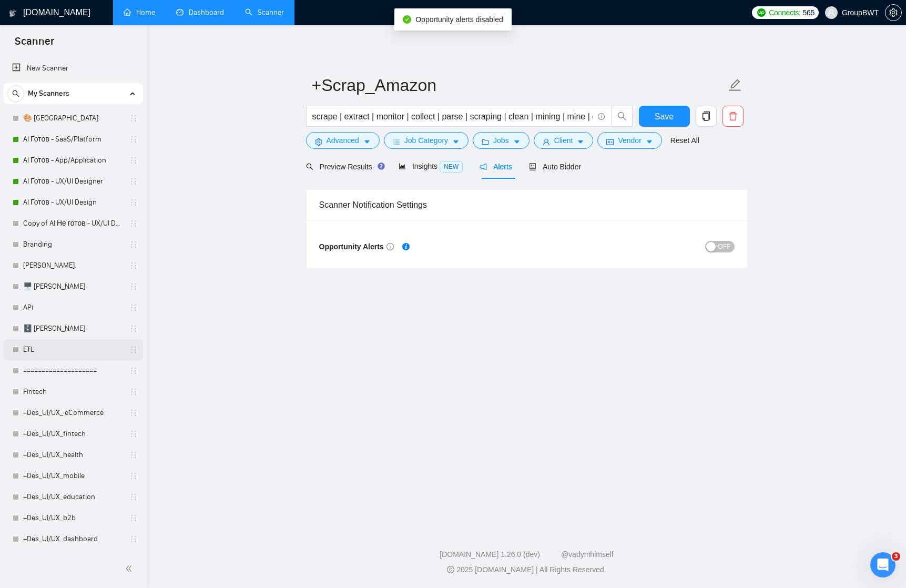
click at [40, 345] on link "ETL" at bounding box center [73, 349] width 100 height 21
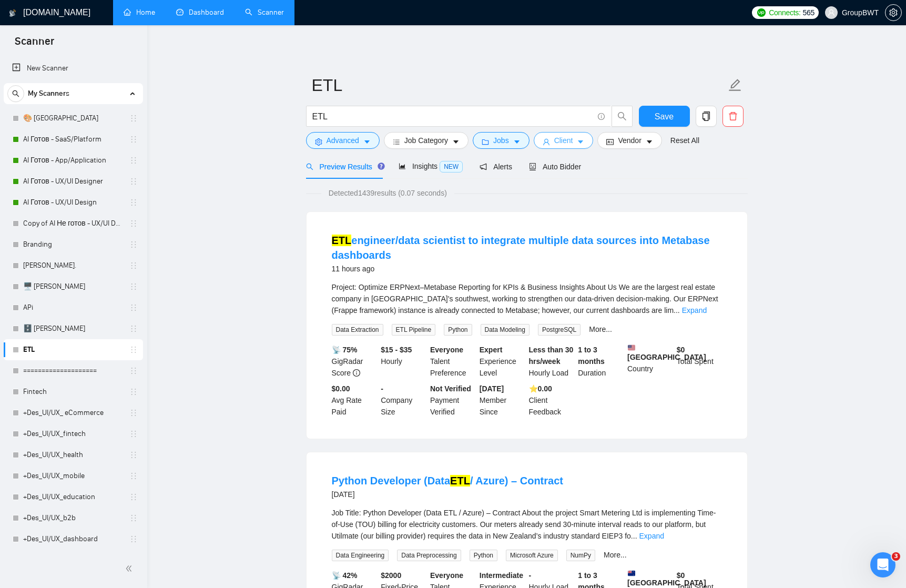
click at [572, 141] on span "Client" at bounding box center [563, 141] width 19 height 12
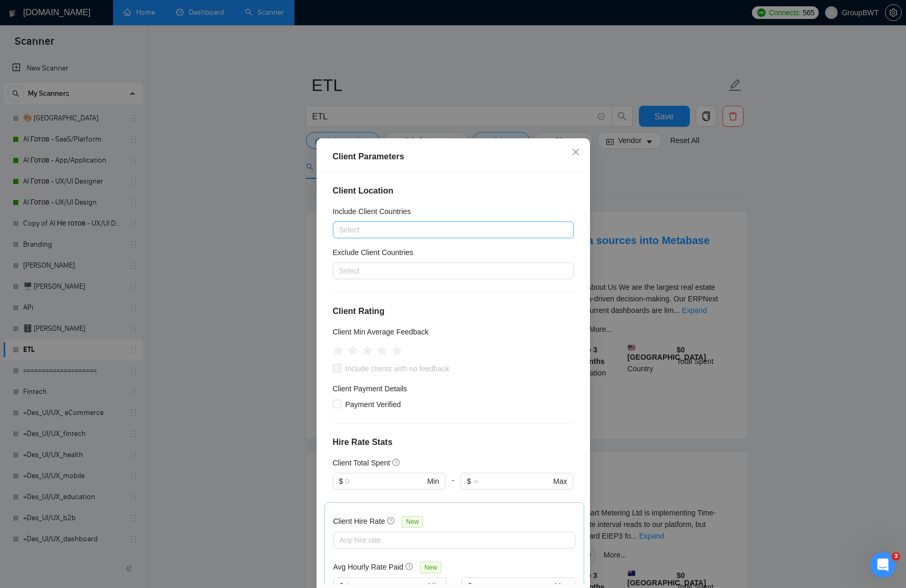
click at [379, 229] on div at bounding box center [447, 229] width 225 height 13
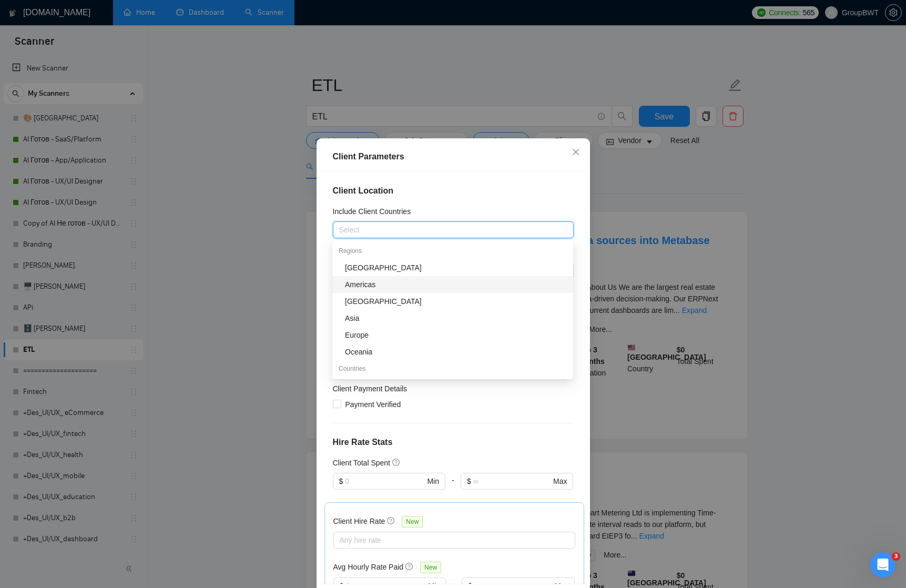
click at [379, 285] on div "Americas" at bounding box center [456, 285] width 222 height 12
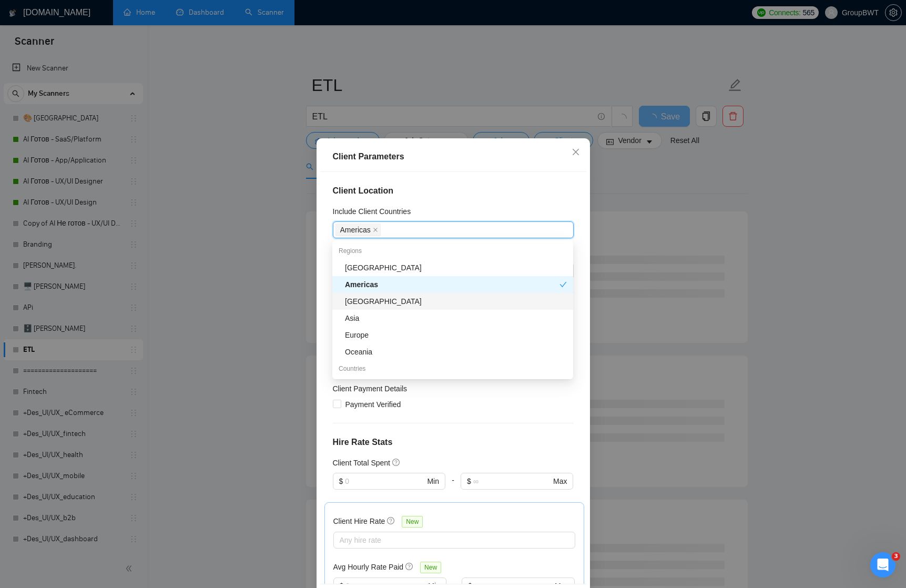
click at [381, 301] on div "[GEOGRAPHIC_DATA]" at bounding box center [456, 301] width 222 height 12
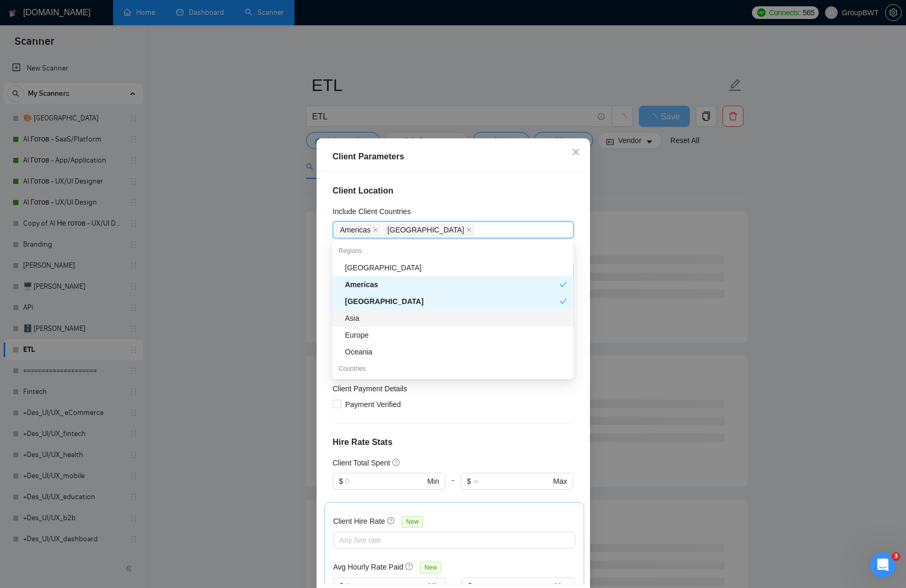
click at [369, 315] on div "Asia" at bounding box center [456, 318] width 222 height 12
click at [370, 334] on div "Europe" at bounding box center [456, 335] width 222 height 12
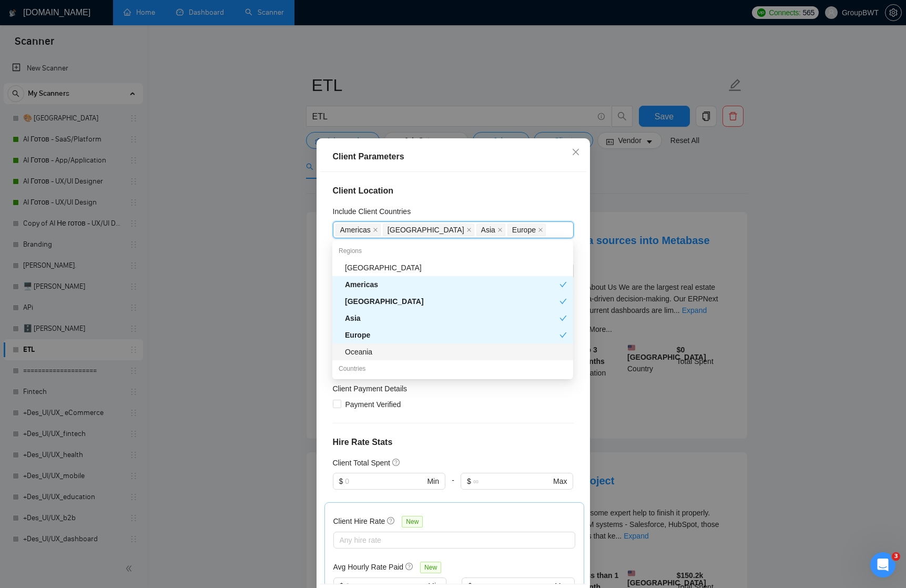
click at [371, 351] on div "Oceania" at bounding box center [456, 352] width 222 height 12
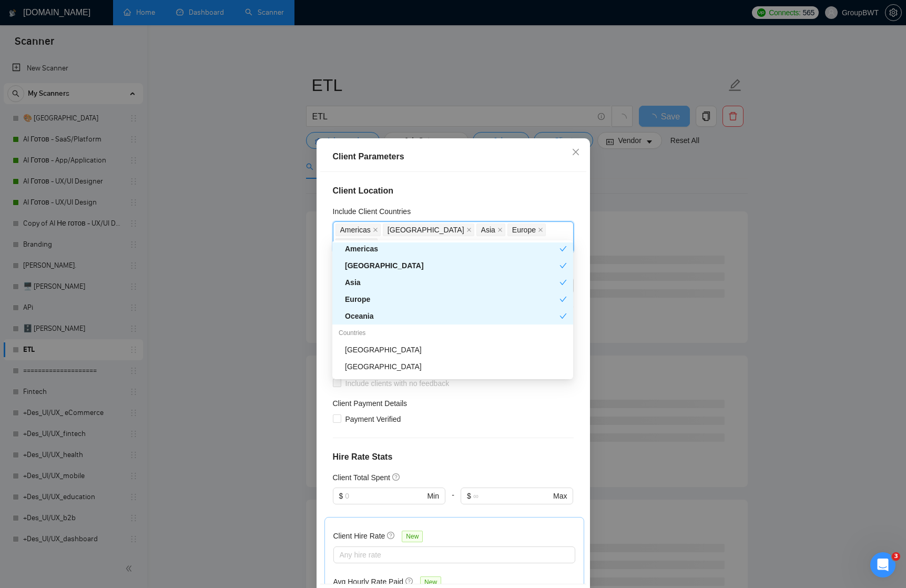
scroll to position [32, 0]
click at [382, 316] on div "Oceania" at bounding box center [452, 320] width 215 height 12
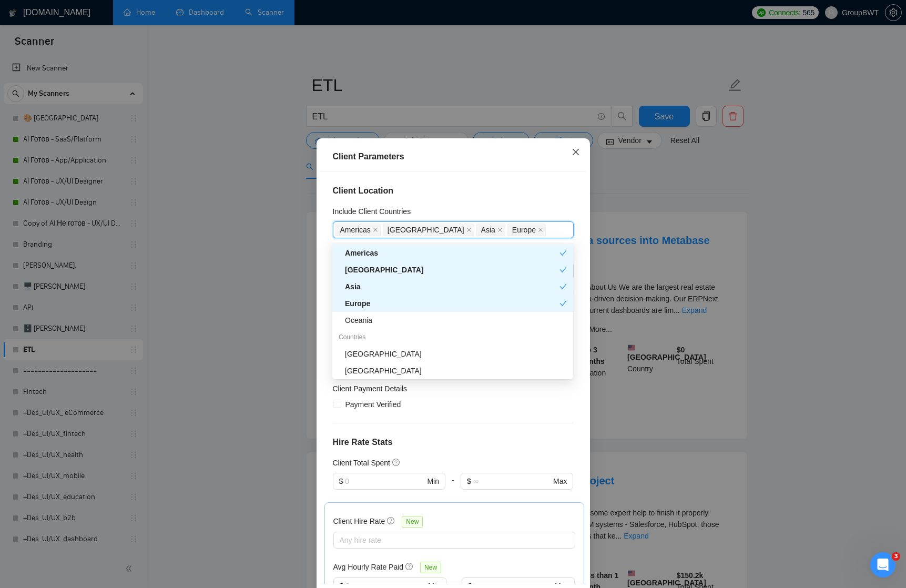
click at [579, 150] on icon "close" at bounding box center [575, 152] width 8 height 8
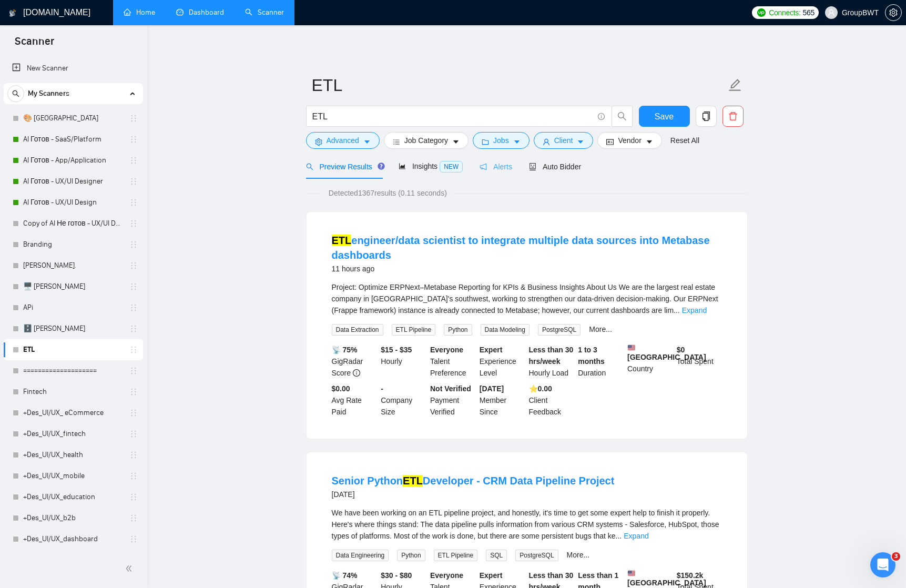
scroll to position [0, 0]
click at [557, 168] on span "Auto Bidder" at bounding box center [555, 166] width 52 height 8
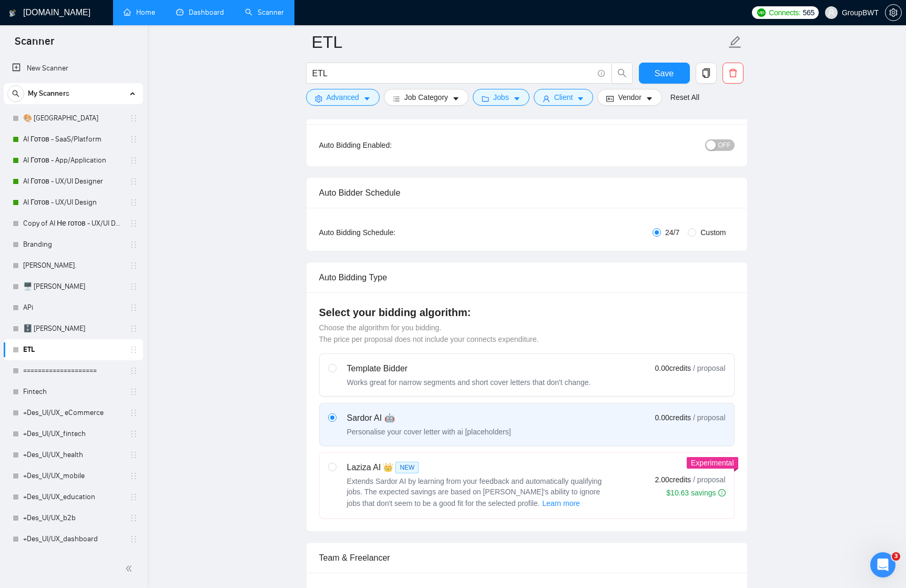
scroll to position [119, 0]
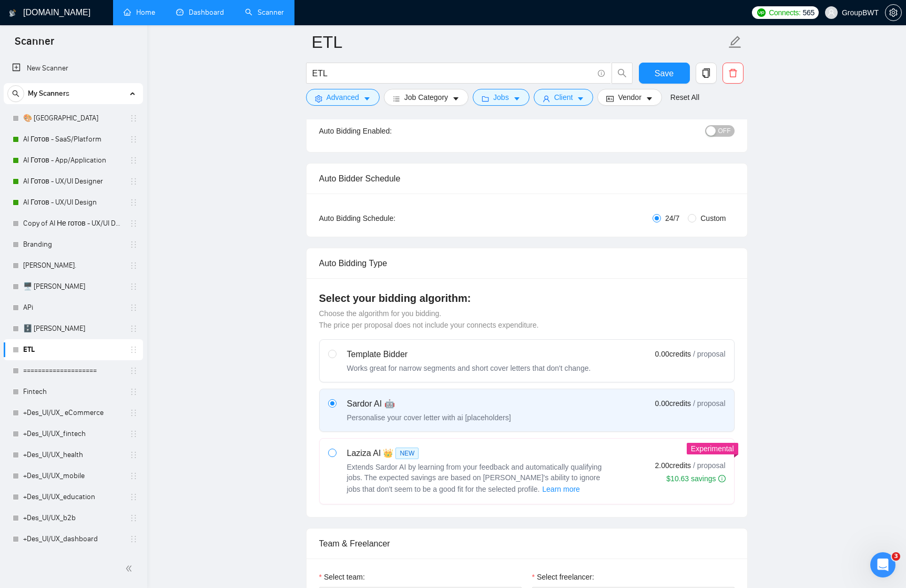
click at [330, 452] on input "radio" at bounding box center [331, 451] width 7 height 7
radio input "true"
radio input "false"
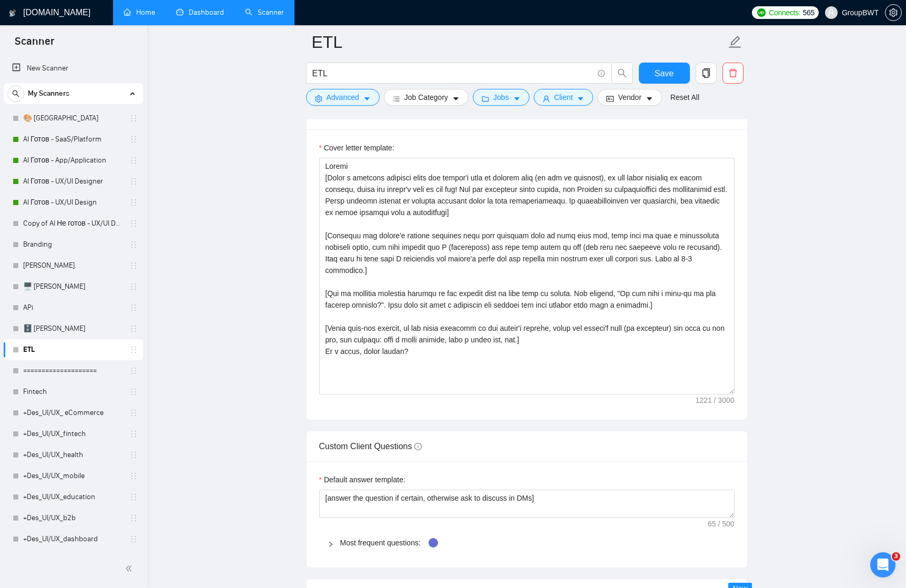
scroll to position [1222, 0]
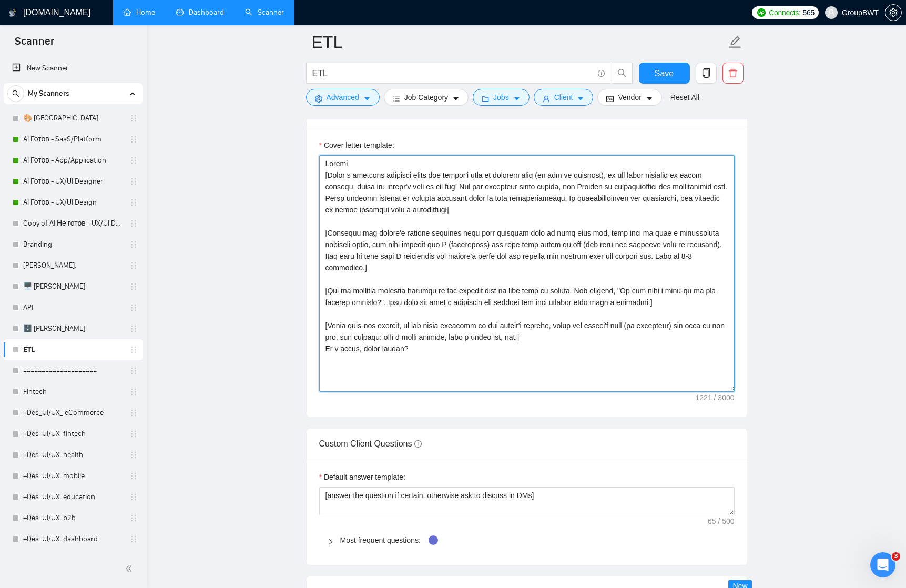
click at [364, 162] on textarea "Cover letter template:" at bounding box center [526, 273] width 415 height 237
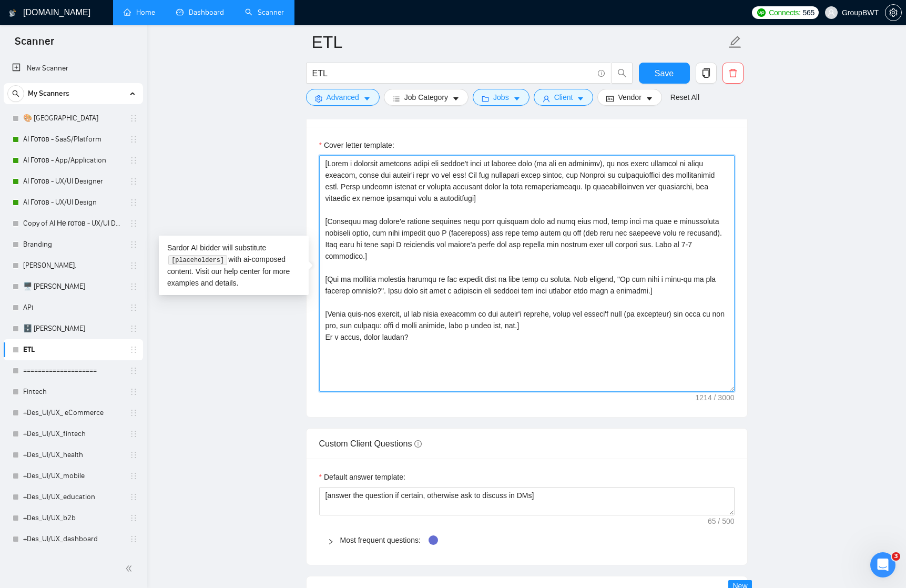
drag, startPoint x: 412, startPoint y: 323, endPoint x: 280, endPoint y: 322, distance: 131.4
click at [280, 323] on main "ETL ETL Save Advanced Job Category Jobs Client Vendor Reset All Preview Results…" at bounding box center [526, 258] width 725 height 2877
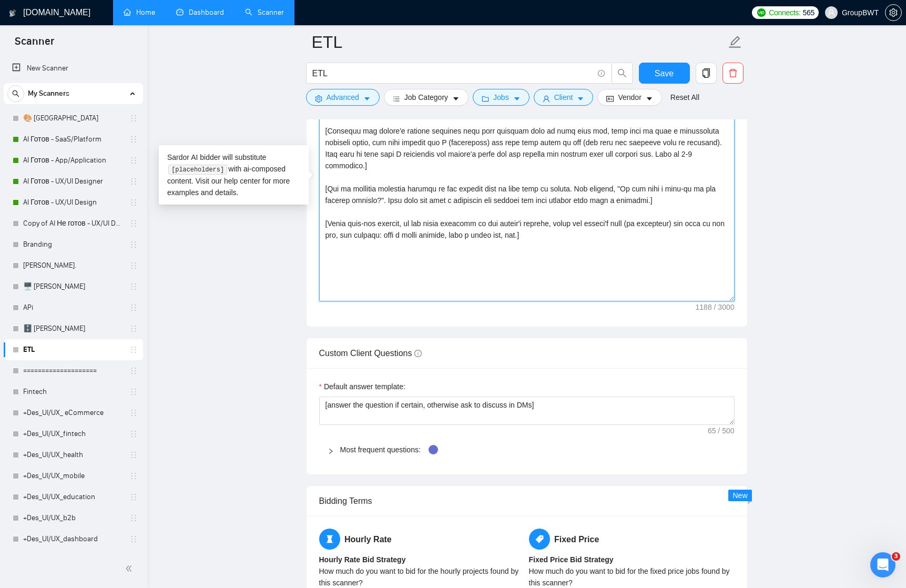
scroll to position [1316, 0]
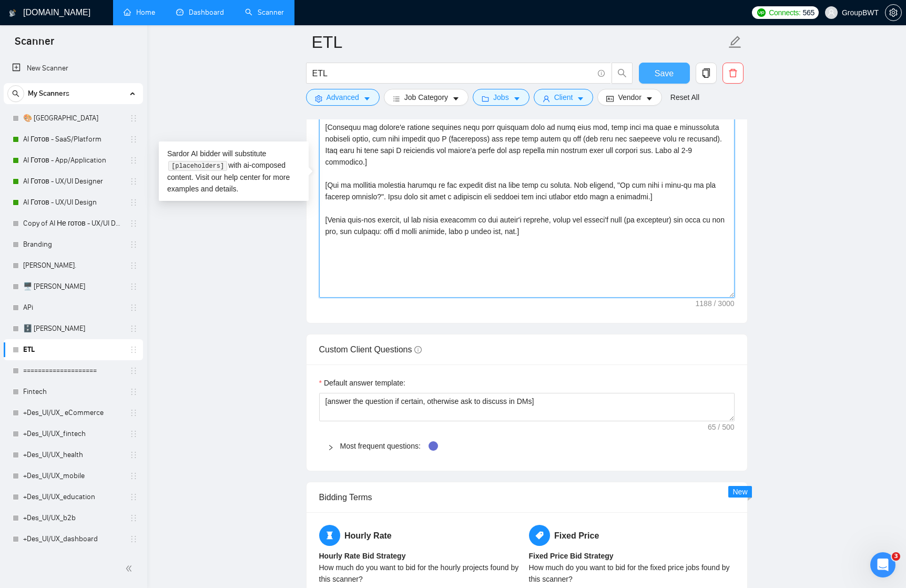
type textarea "[Write a personal greeting using the client's name or company name (if any is p…"
click at [667, 76] on span "Save" at bounding box center [664, 73] width 19 height 13
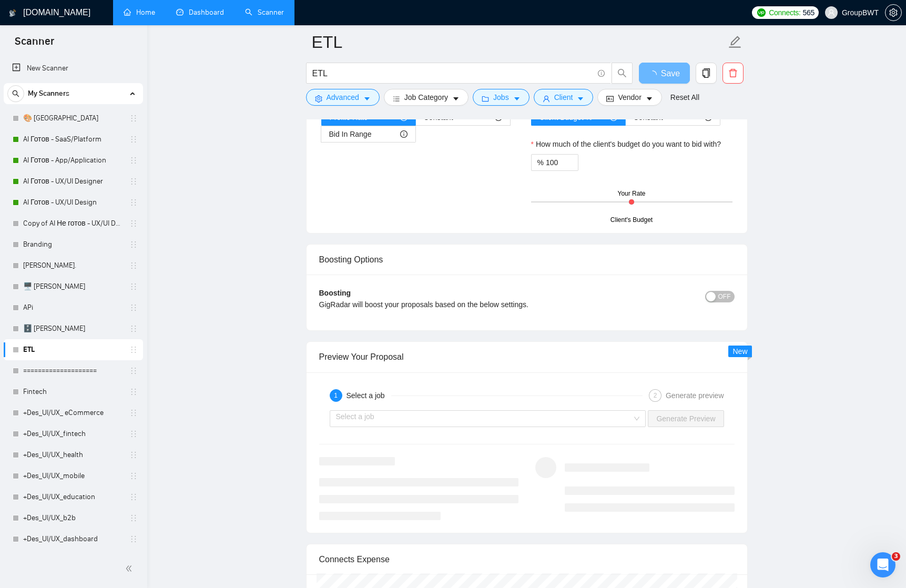
scroll to position [1818, 0]
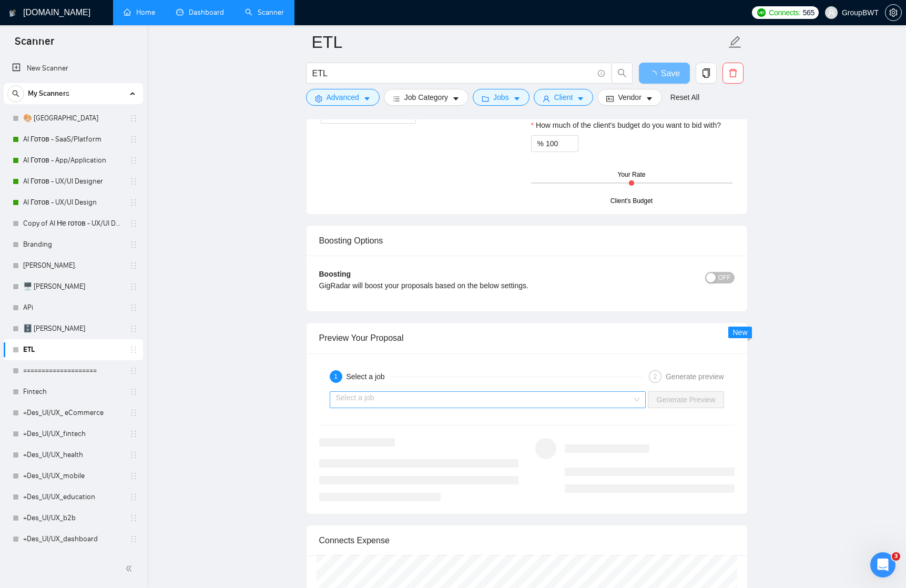
click at [614, 397] on input "search" at bounding box center [484, 400] width 297 height 16
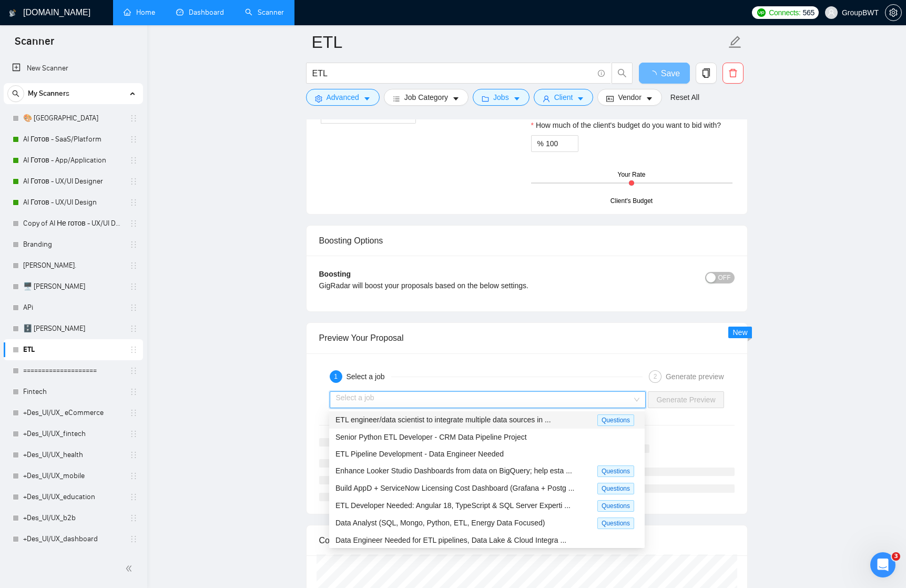
click at [495, 422] on span "ETL engineer/data scientist to integrate multiple data sources in ..." at bounding box center [443, 419] width 216 height 8
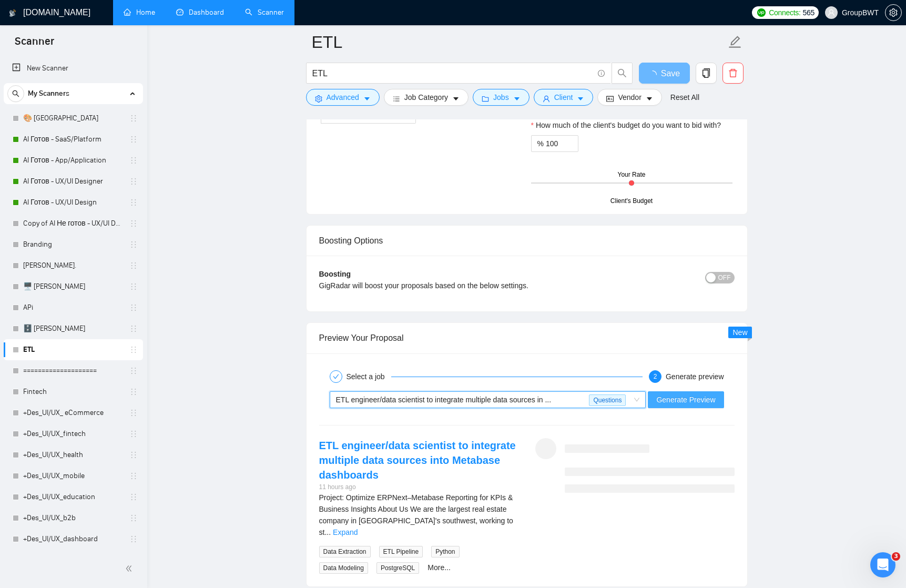
click at [679, 402] on span "Generate Preview" at bounding box center [685, 400] width 59 height 12
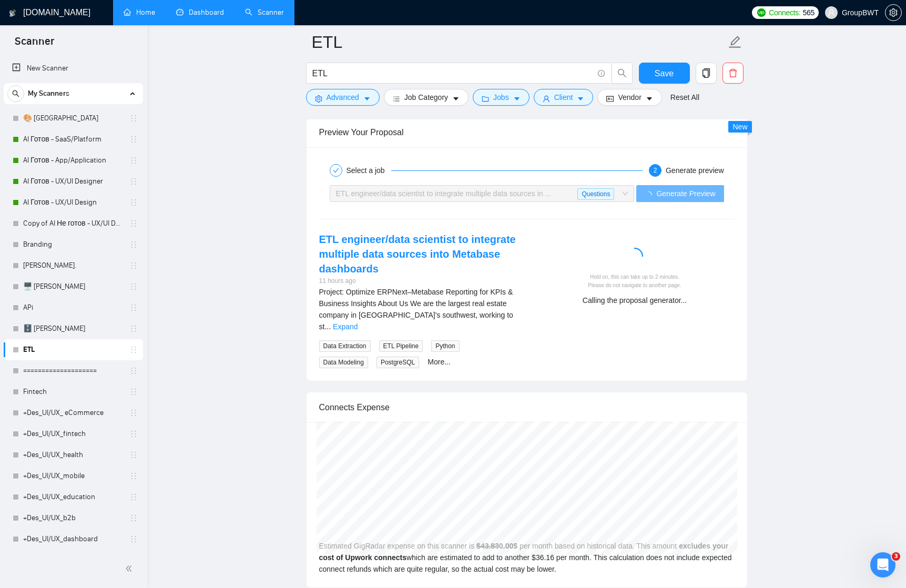
scroll to position [1965, 0]
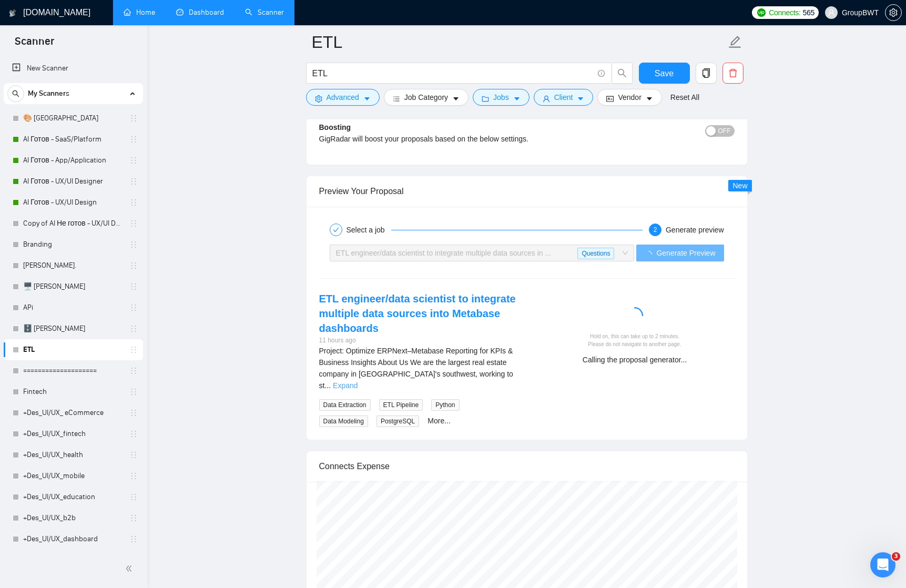
click at [358, 381] on link "Expand" at bounding box center [345, 385] width 25 height 8
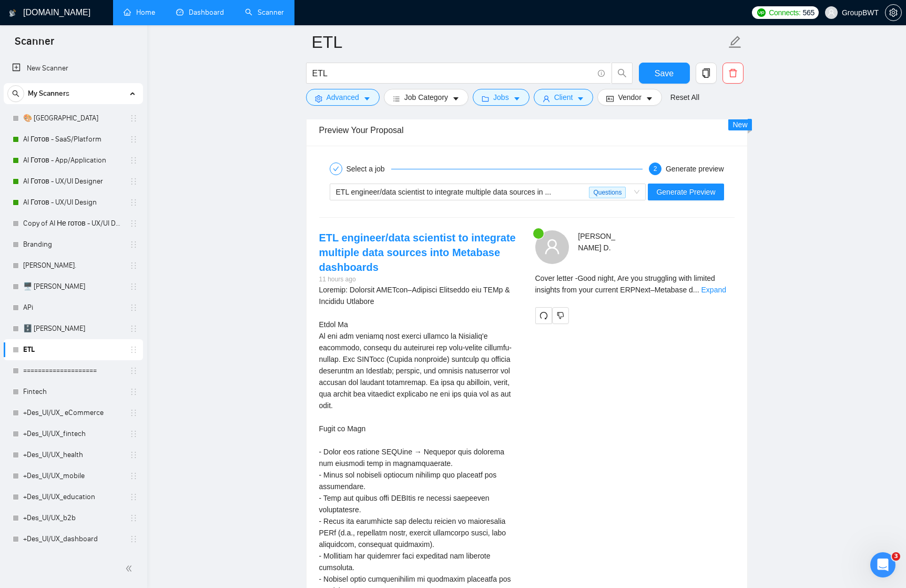
scroll to position [2009, 0]
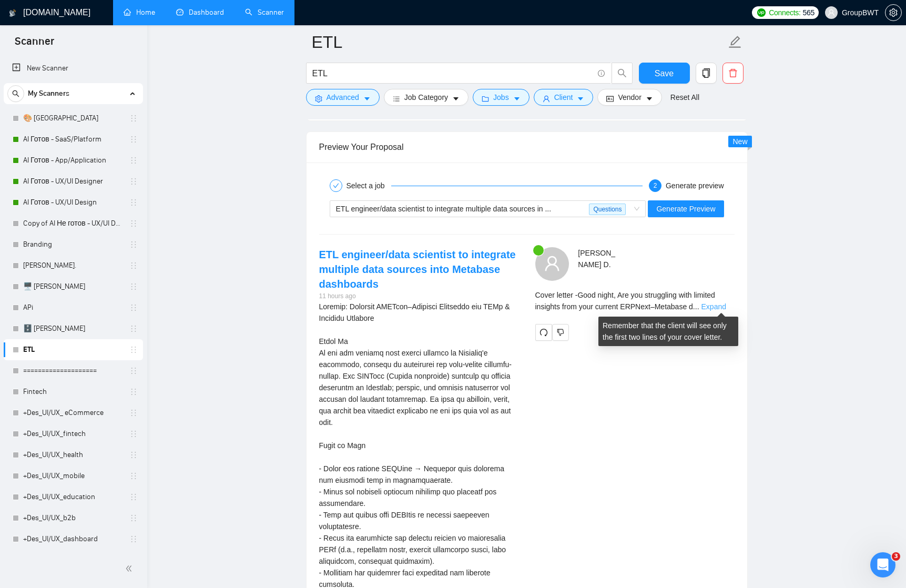
click at [721, 304] on link "Expand" at bounding box center [713, 306] width 25 height 8
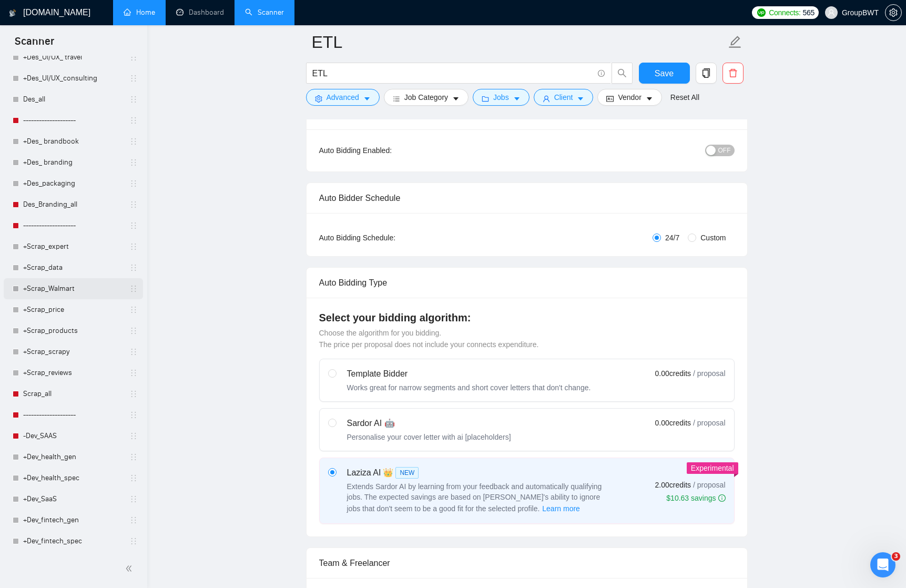
scroll to position [765, 0]
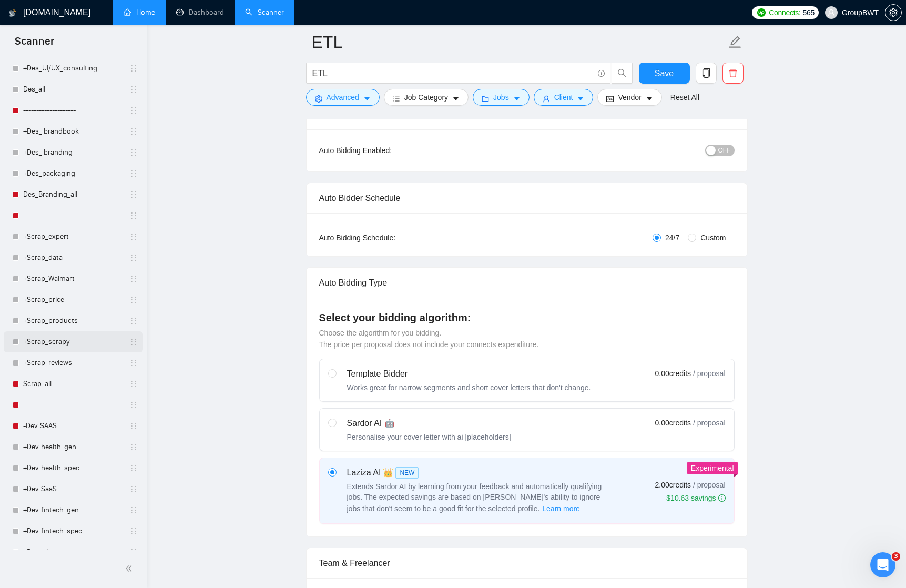
click at [57, 341] on link "+Scrap_scrapy" at bounding box center [73, 341] width 100 height 21
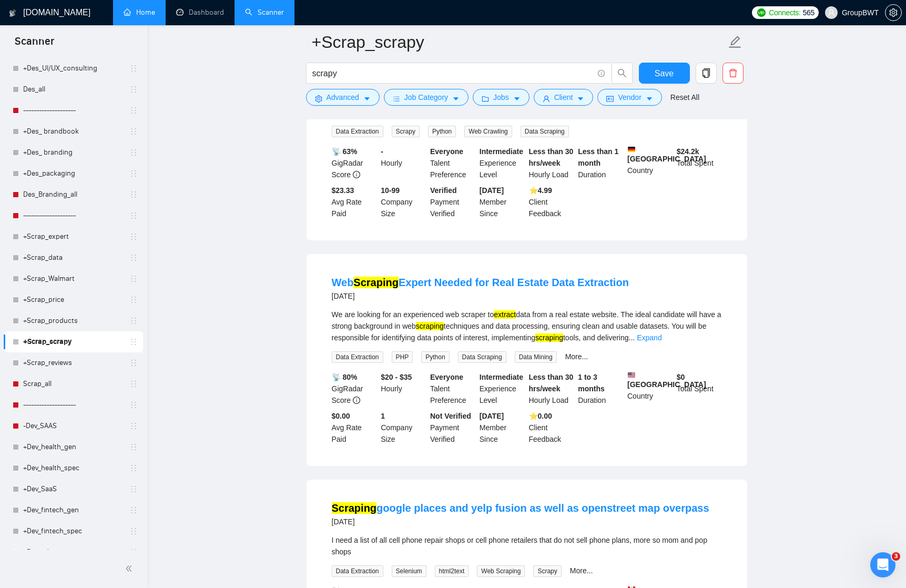
scroll to position [458, 0]
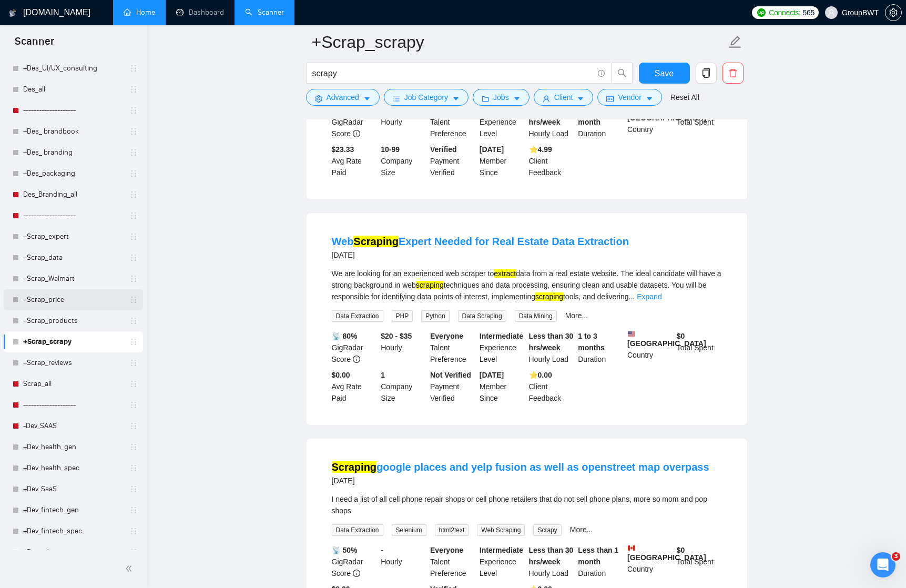
click at [57, 298] on link "+Scrap_price" at bounding box center [73, 299] width 100 height 21
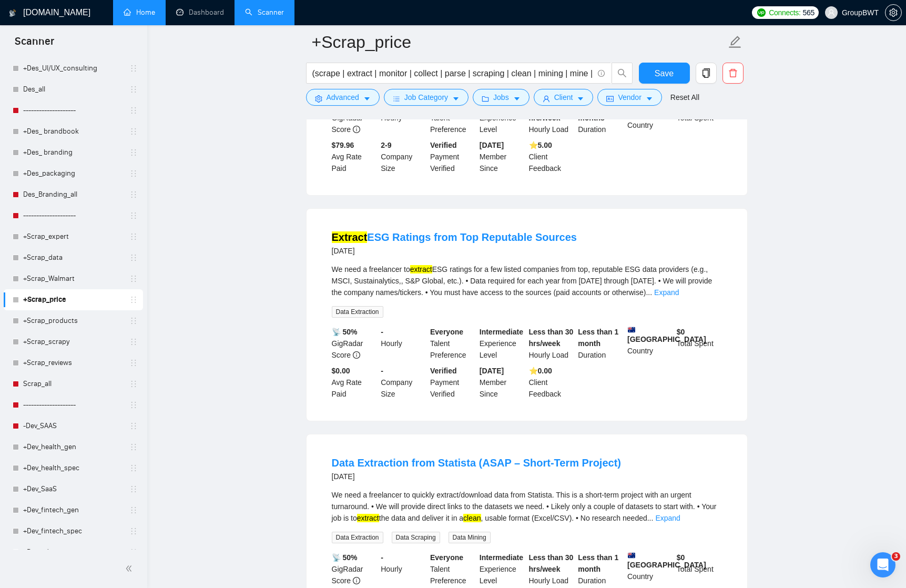
scroll to position [477, 0]
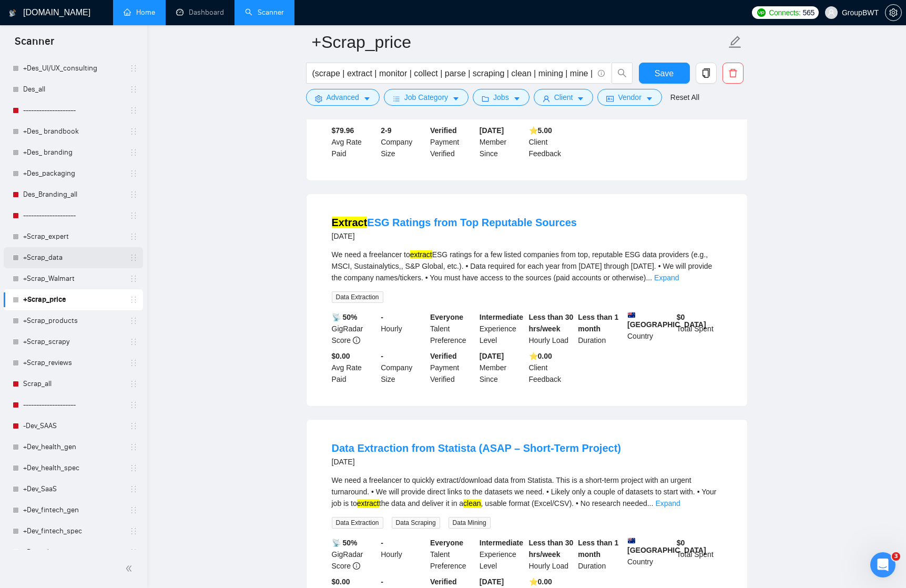
click at [55, 257] on link "+Scrap_data" at bounding box center [73, 257] width 100 height 21
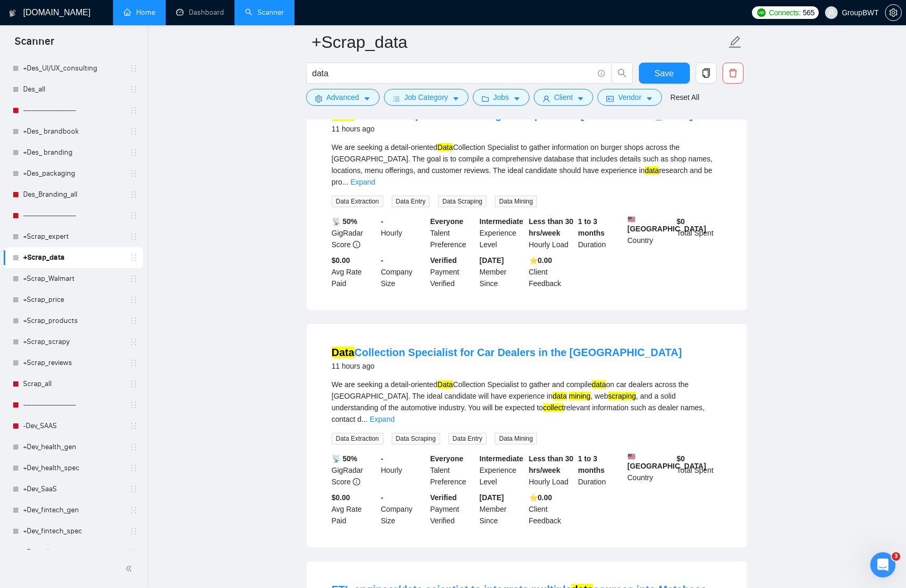
scroll to position [813, 0]
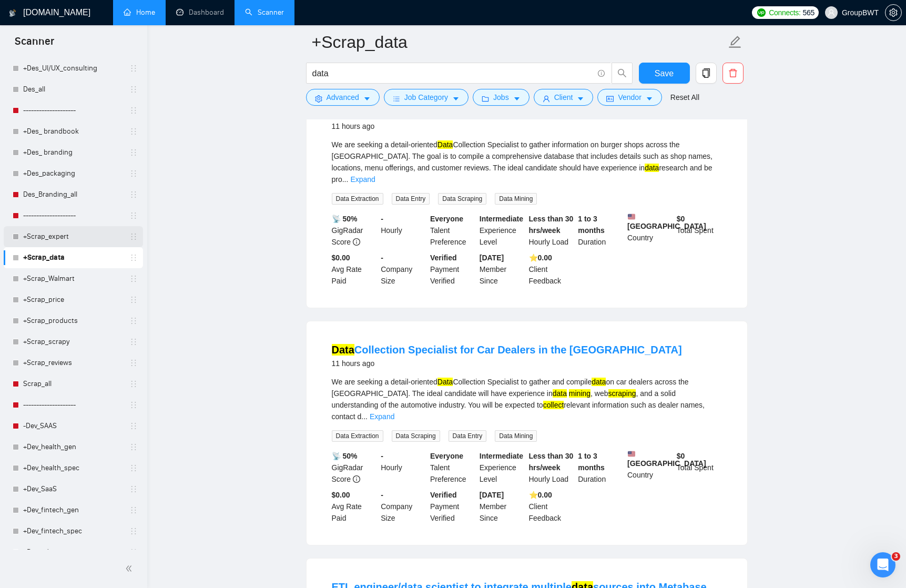
click at [57, 233] on link "+Scrap_expert" at bounding box center [73, 236] width 100 height 21
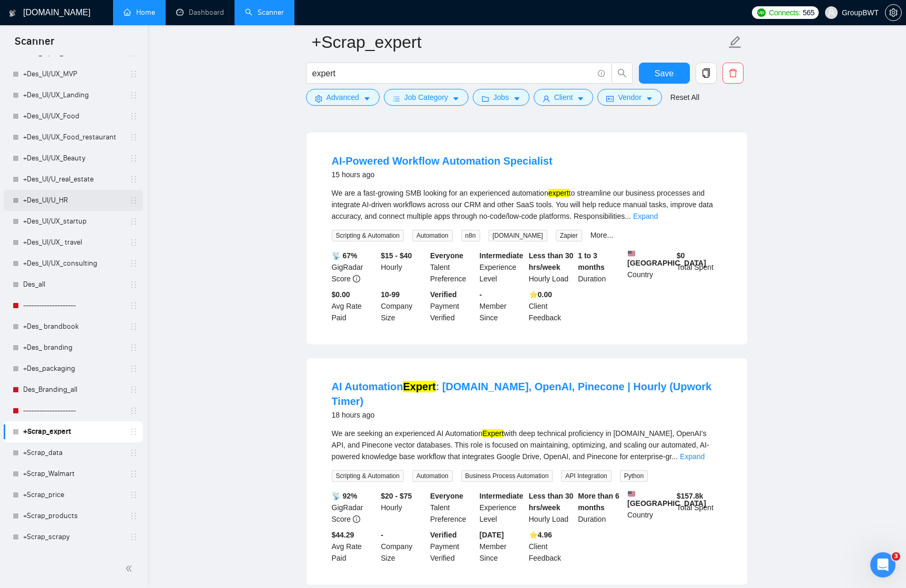
scroll to position [572, 0]
click at [62, 261] on link "+Des_UI/UX_consulting" at bounding box center [73, 261] width 100 height 21
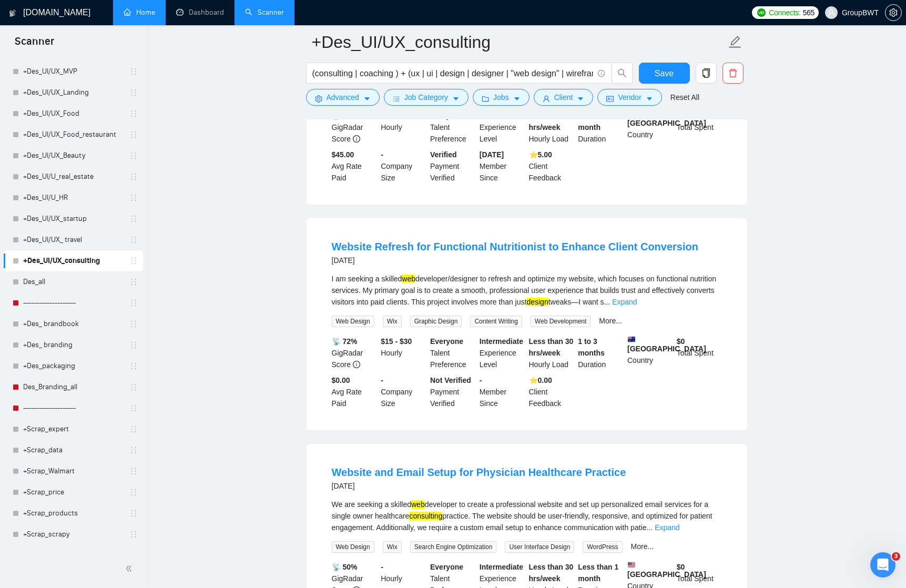
scroll to position [602, 0]
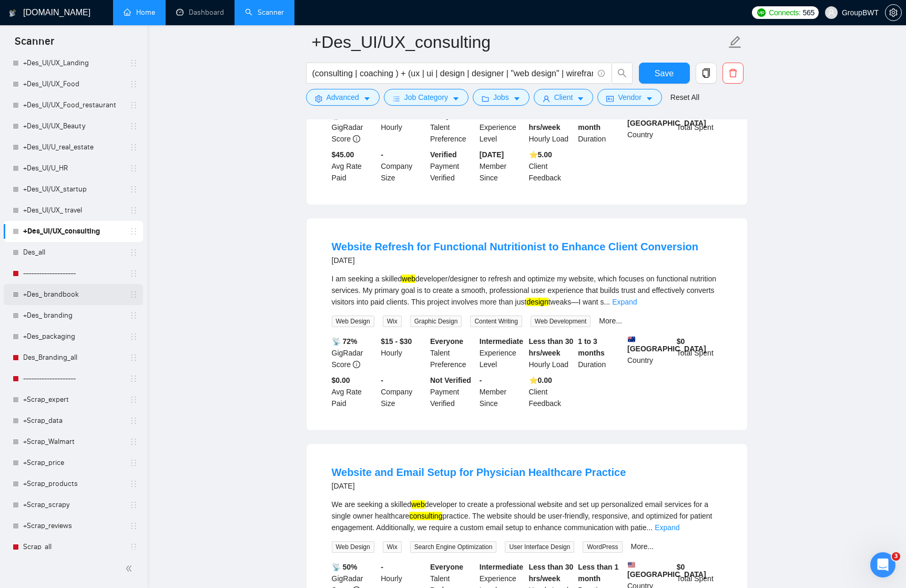
click at [64, 291] on link "+Des_ brandbook" at bounding box center [73, 294] width 100 height 21
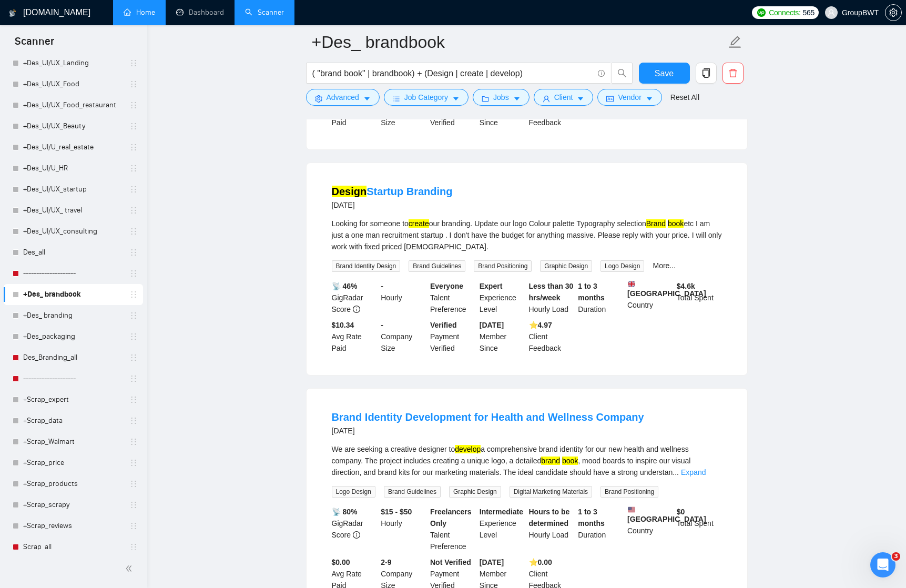
scroll to position [1012, 0]
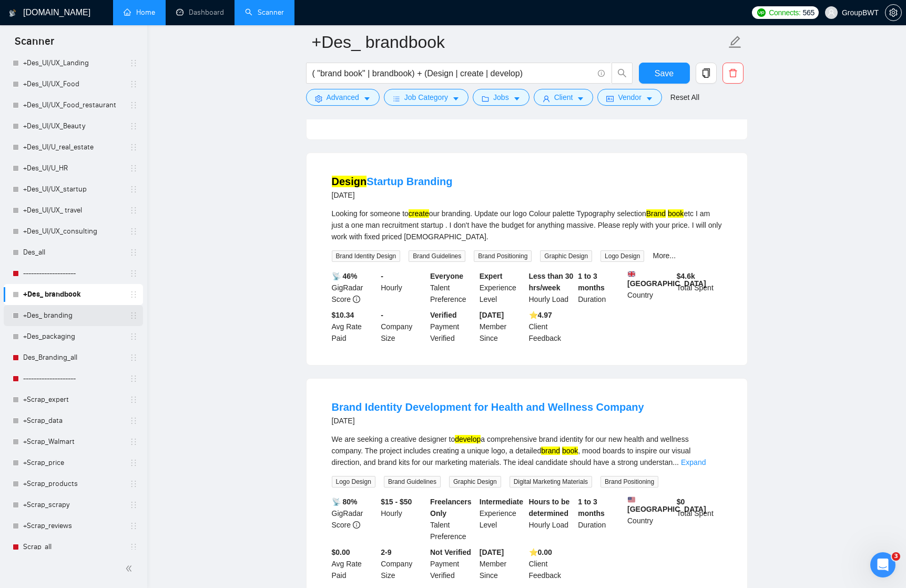
click at [67, 314] on link "+Des_ branding" at bounding box center [73, 315] width 100 height 21
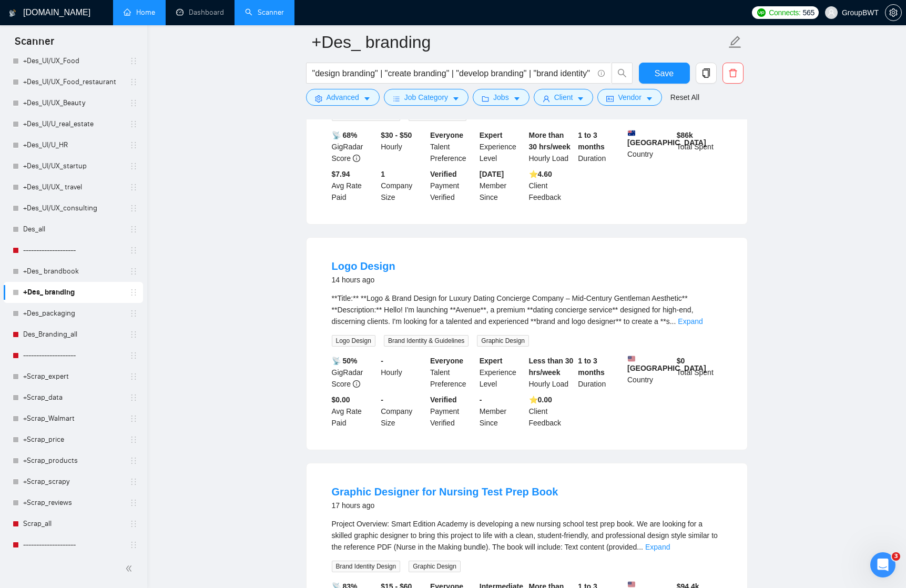
scroll to position [1095, 0]
